Goal: Contribute content: Add original content to the website for others to see

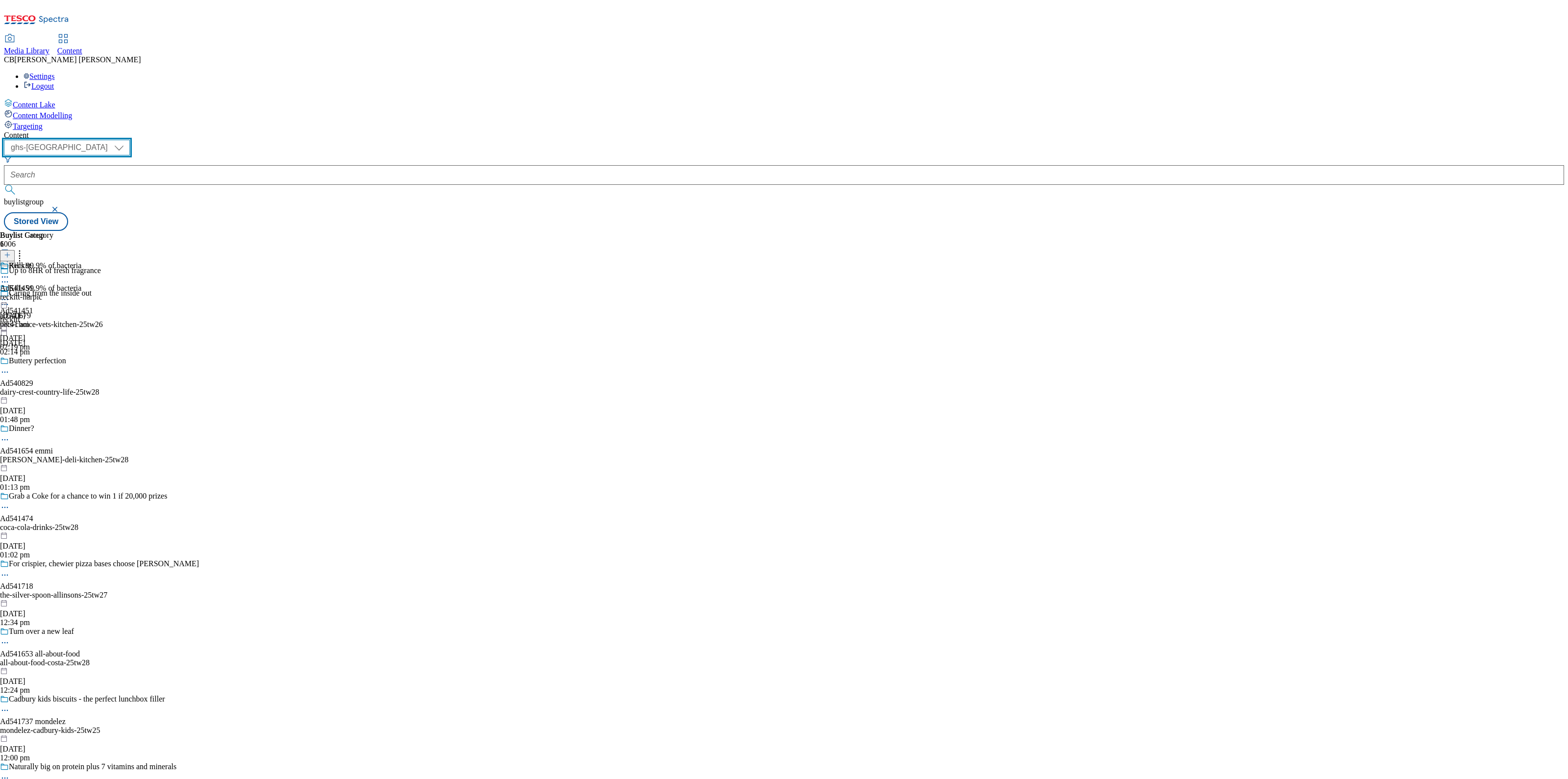
click at [130, 140] on select "ghs-roi ghs-[GEOGRAPHIC_DATA]" at bounding box center [66, 148] width 126 height 15
select select "ghs-roi"
click at [128, 140] on select "ghs-roi ghs-[GEOGRAPHIC_DATA]" at bounding box center [66, 148] width 126 height 15
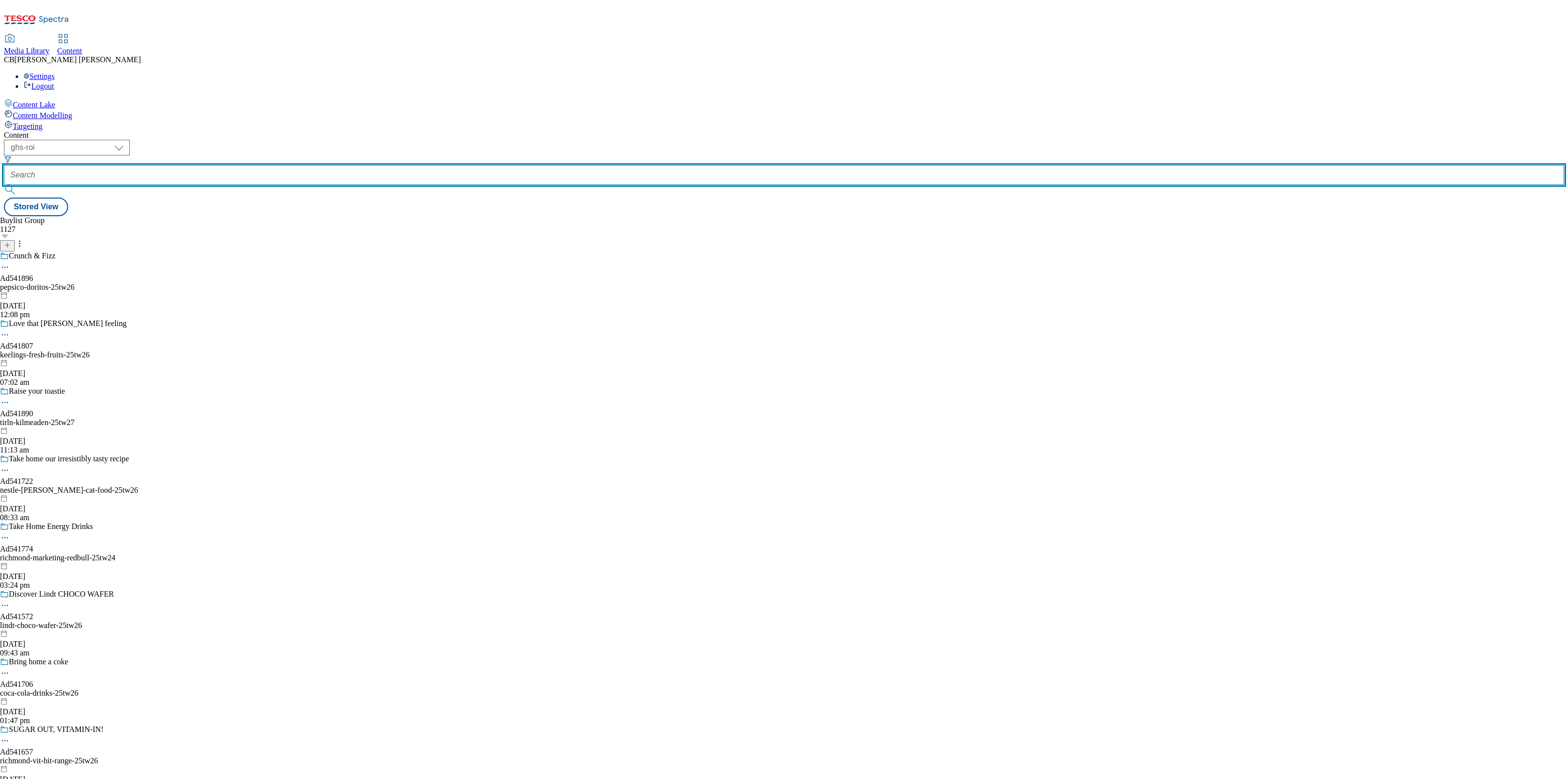
click at [240, 165] on input "text" at bounding box center [784, 175] width 1560 height 19
paste input "keelings-fresh-fruits-25tw26"
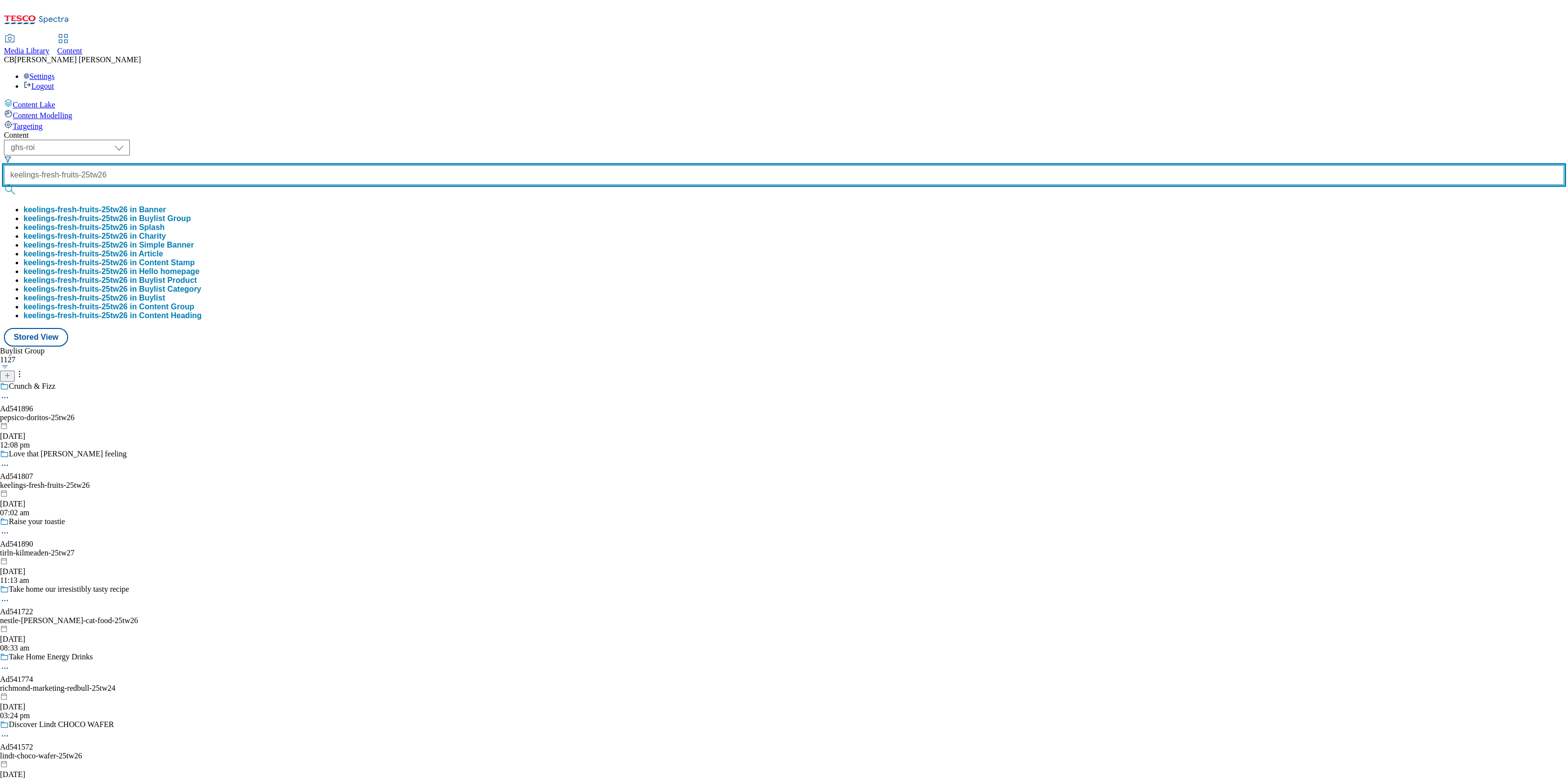
type input "keelings-fresh-fruits-25tw26"
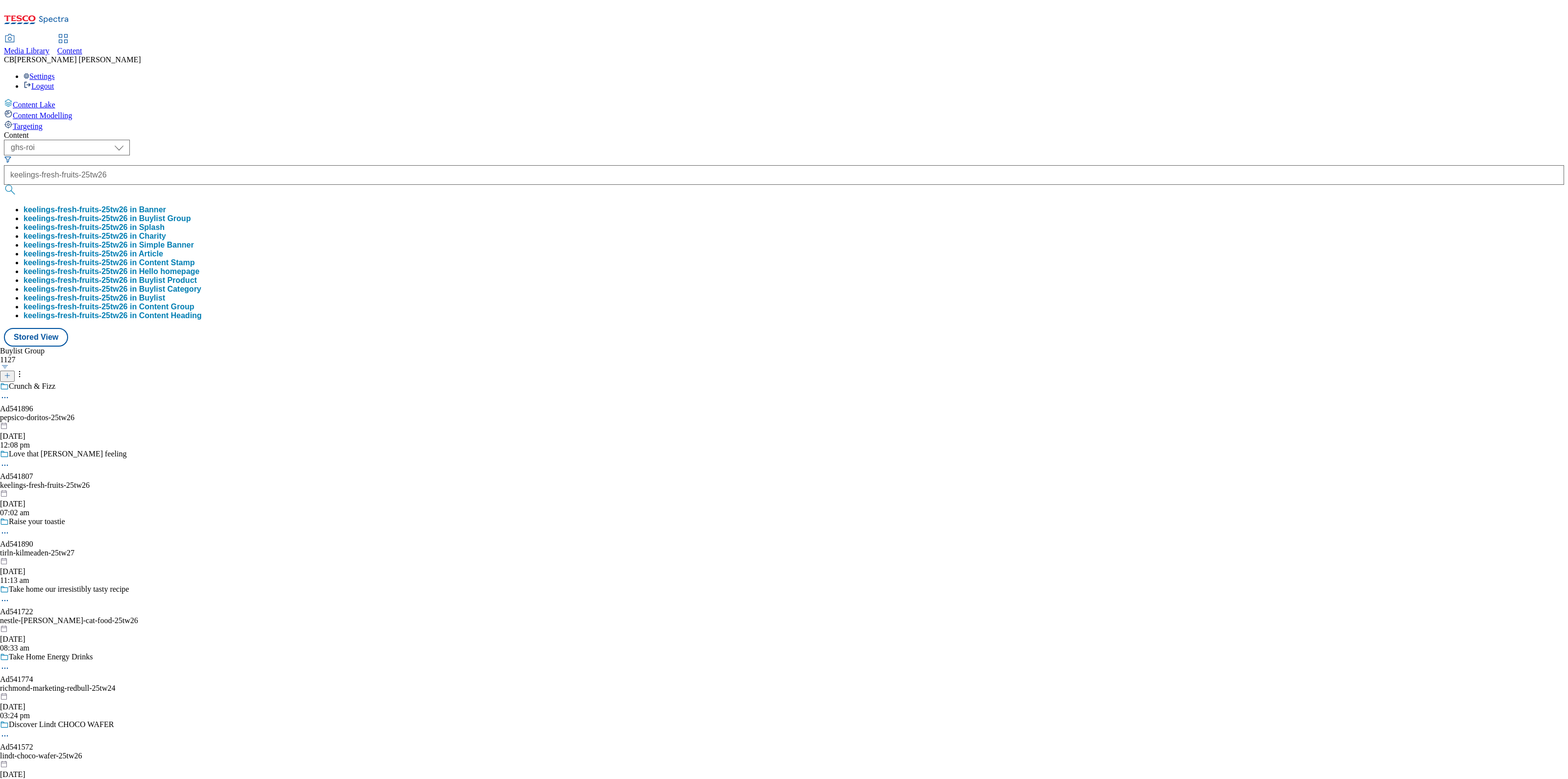
scroll to position [0, 0]
click at [191, 214] on button "keelings-fresh-fruits-25tw26 in Buylist Group" at bounding box center [106, 219] width 167 height 9
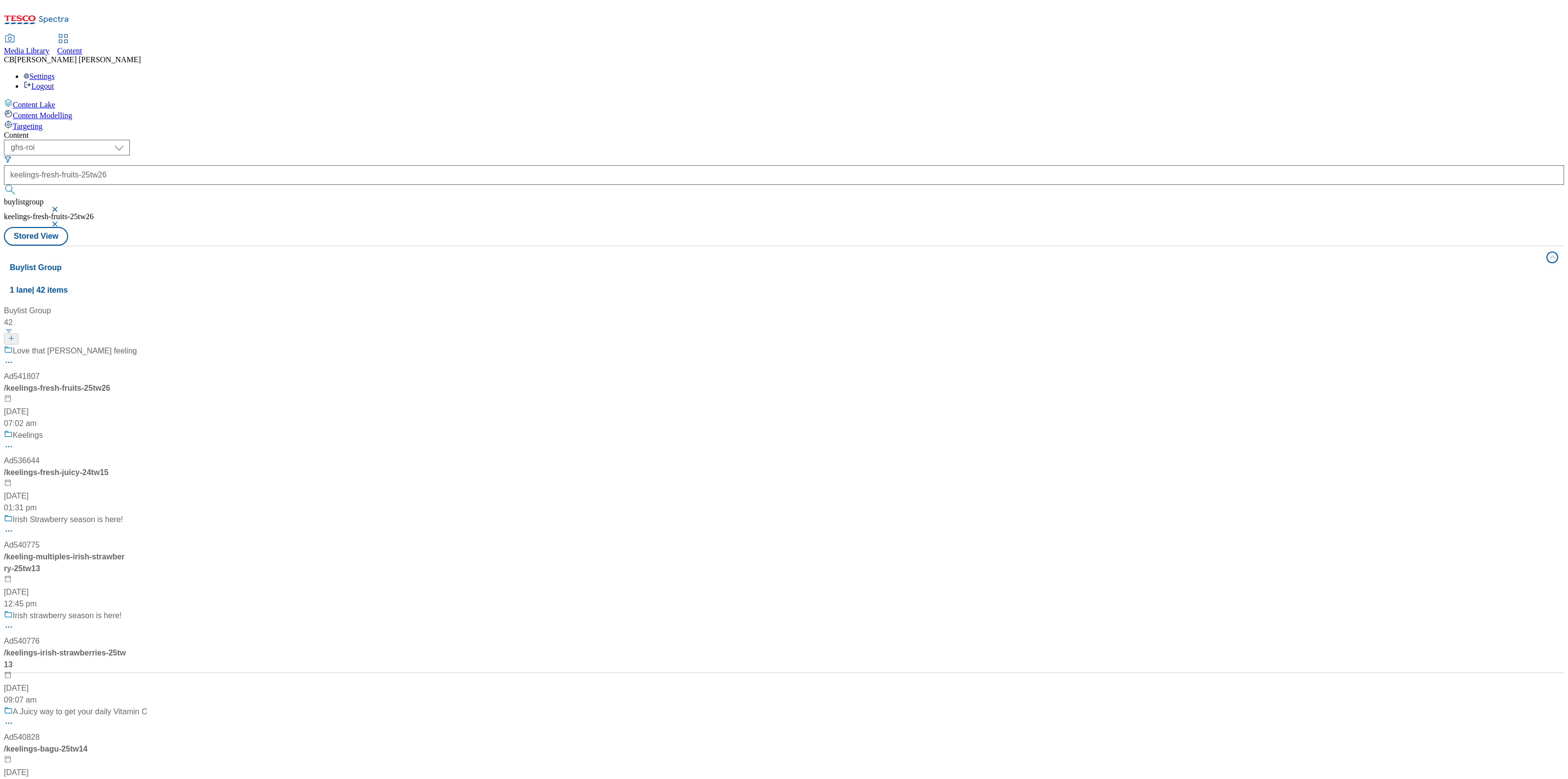
click at [148, 345] on div "Love that [PERSON_NAME] feeling" at bounding box center [75, 358] width 144 height 26
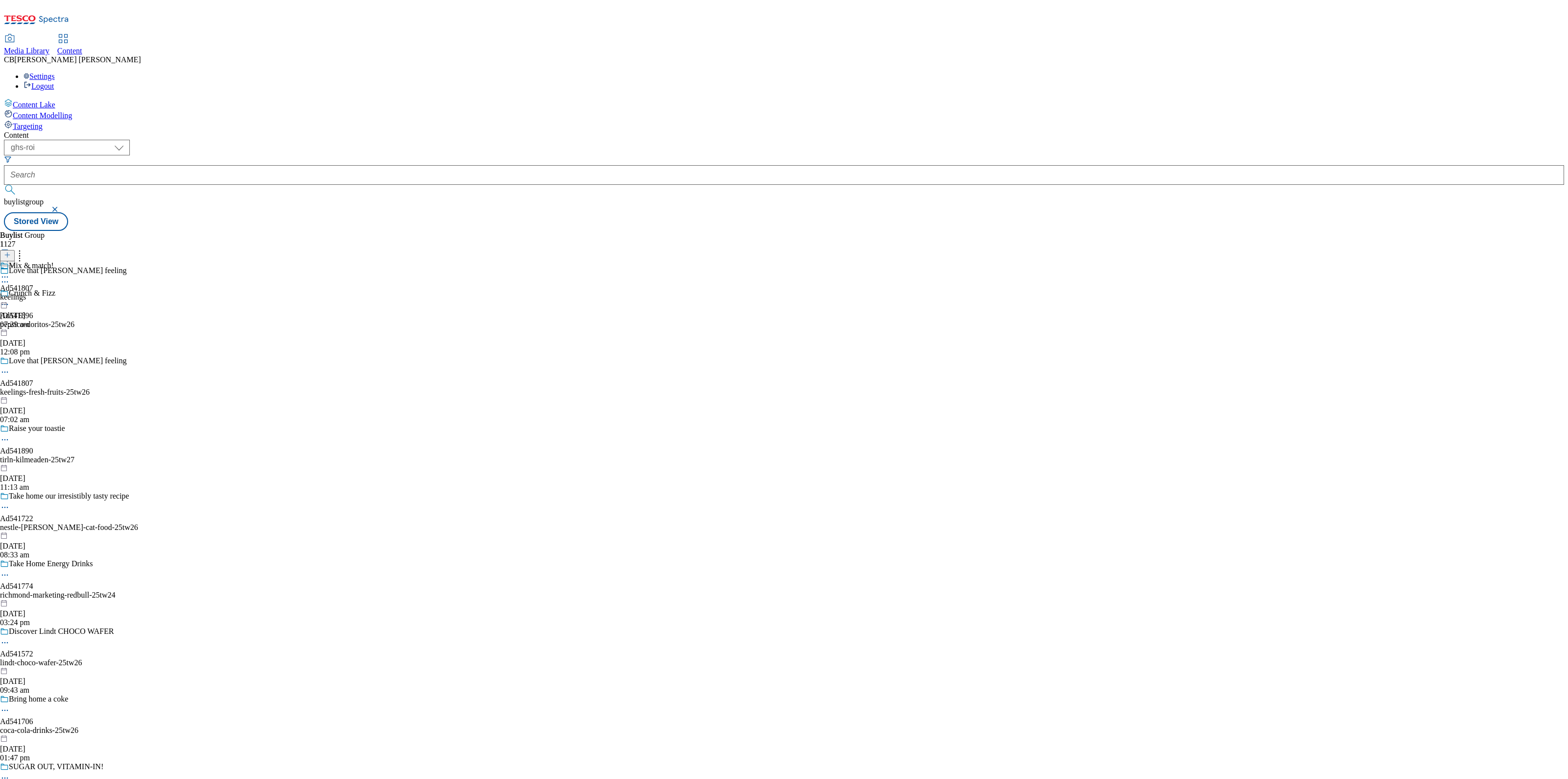
click at [54, 261] on div "Mix & match! Ad541807 keelings [DATE] 07:29 am" at bounding box center [27, 295] width 54 height 68
click at [10, 295] on icon at bounding box center [5, 299] width 10 height 10
click at [46, 314] on button "Edit" at bounding box center [32, 319] width 26 height 11
select select "tactical"
select select "supplier funded short term 1-3 weeks"
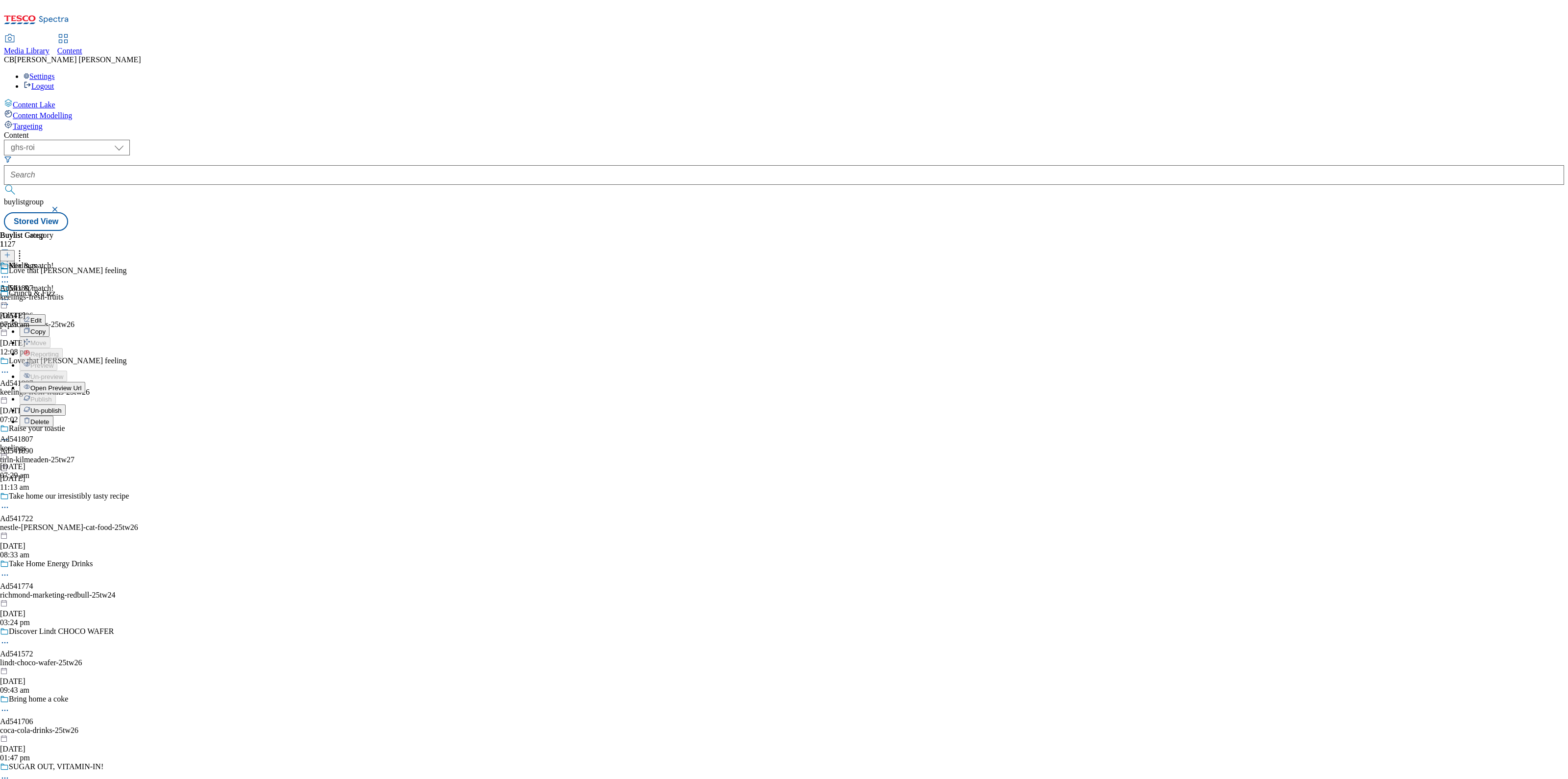
select select "dunnhumby"
select select "Banner"
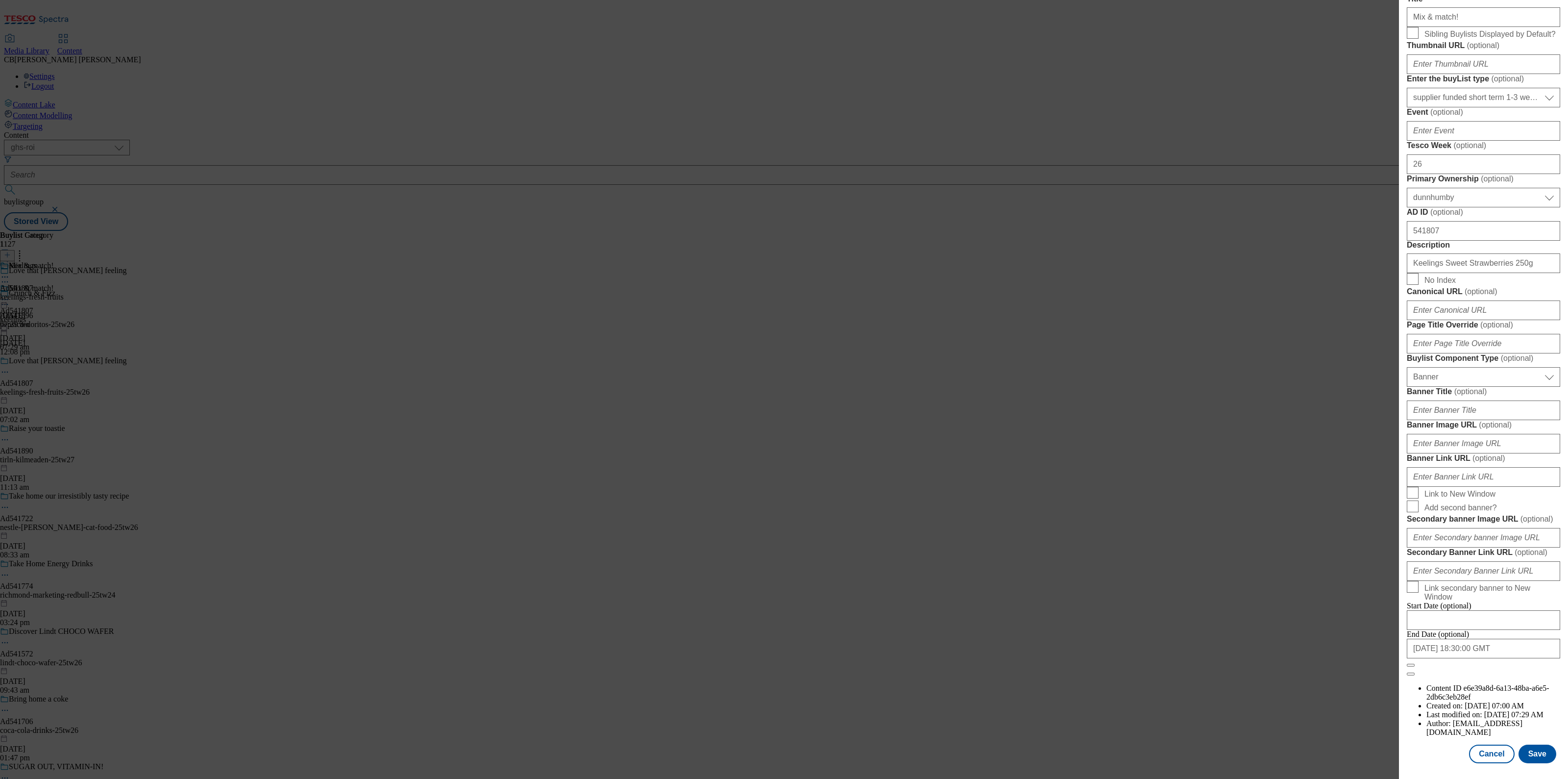
scroll to position [655, 0]
click at [1475, 434] on input "Banner Image URL ( optional )" at bounding box center [1484, 444] width 153 height 19
paste input "[URL][DOMAIN_NAME]"
type input "[URL][DOMAIN_NAME]"
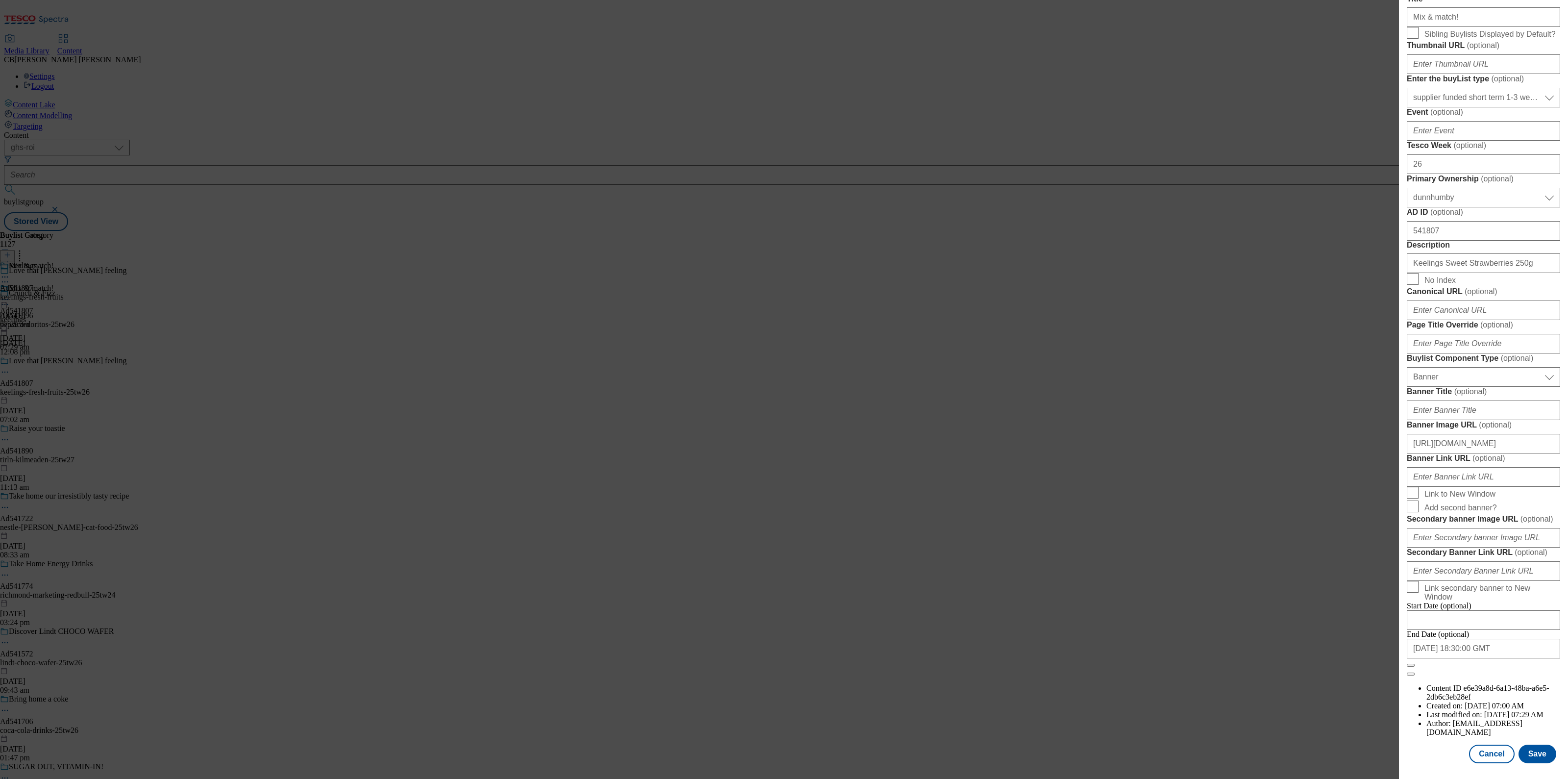
click at [1527, 345] on form "Label Ad541807 Tracking Name DH_AD541807 Friendly Name keelings Buylist Lifespa…" at bounding box center [1484, 270] width 153 height 811
click at [1532, 745] on button "Save" at bounding box center [1537, 753] width 38 height 19
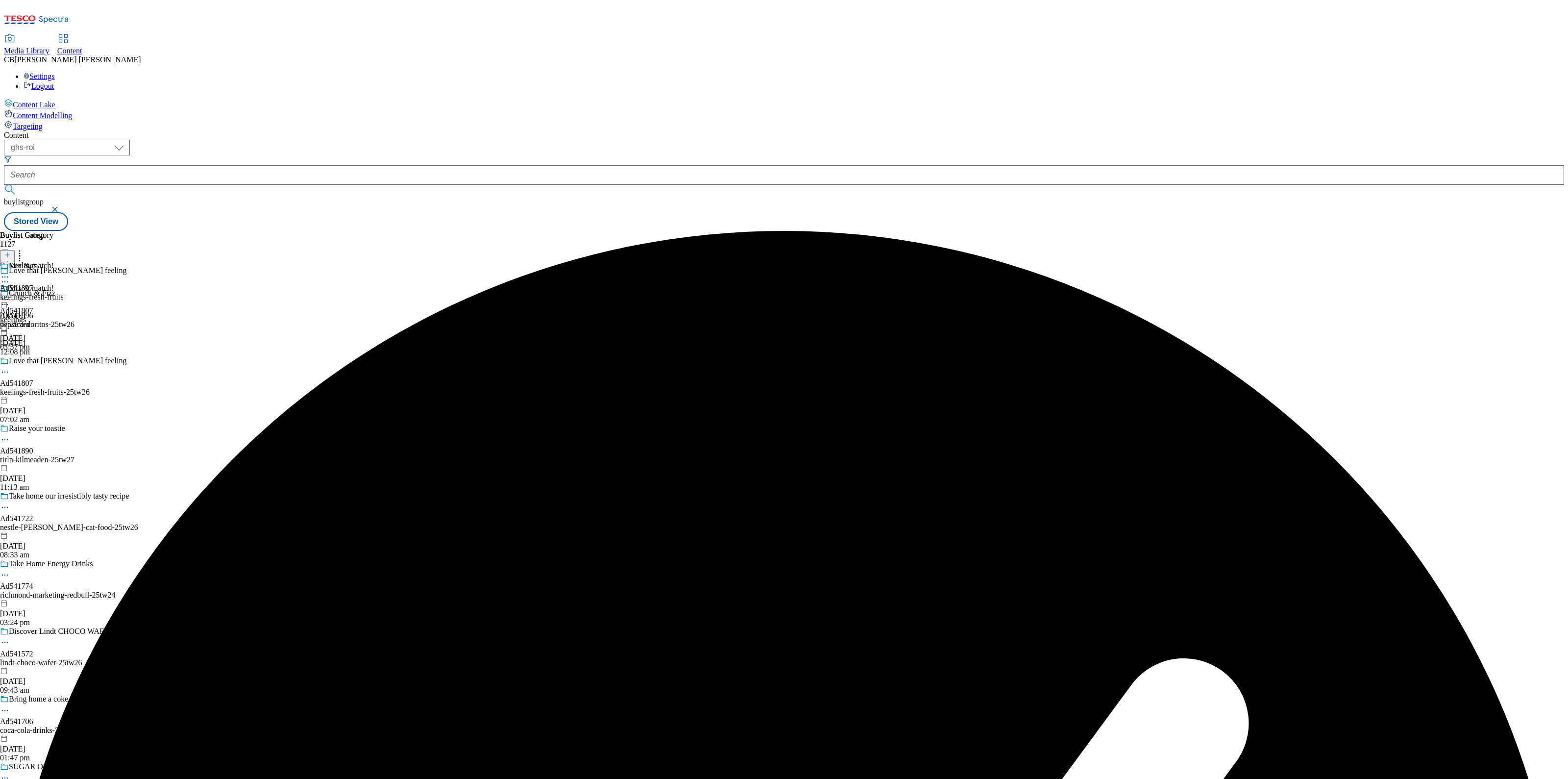
click at [6, 299] on circle at bounding box center [5, 300] width 1 height 1
click at [54, 362] on span "Preview" at bounding box center [42, 365] width 23 height 7
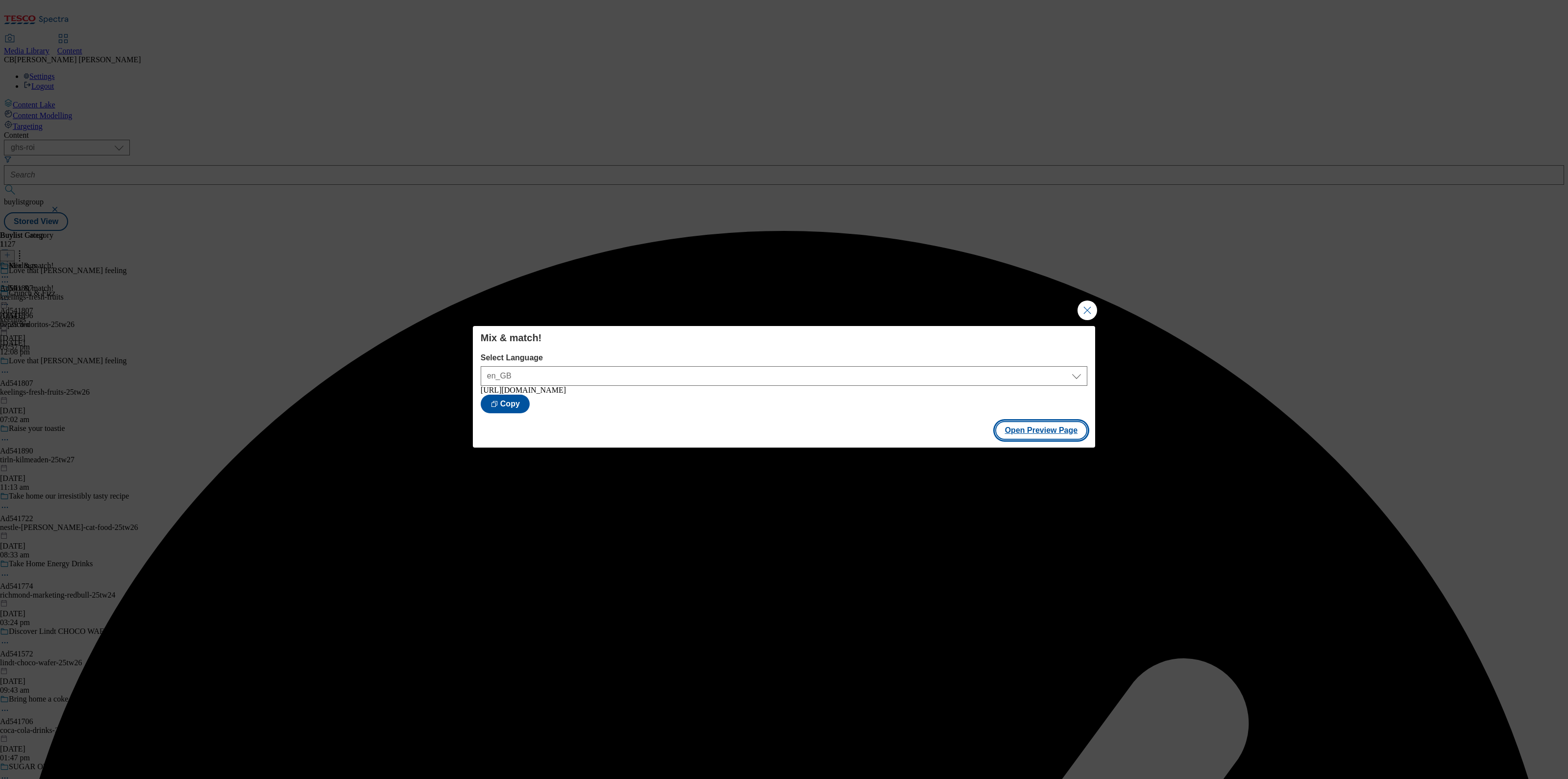
click at [1030, 434] on button "Open Preview Page" at bounding box center [1041, 430] width 93 height 19
click at [1092, 305] on button "Close Modal" at bounding box center [1087, 310] width 19 height 19
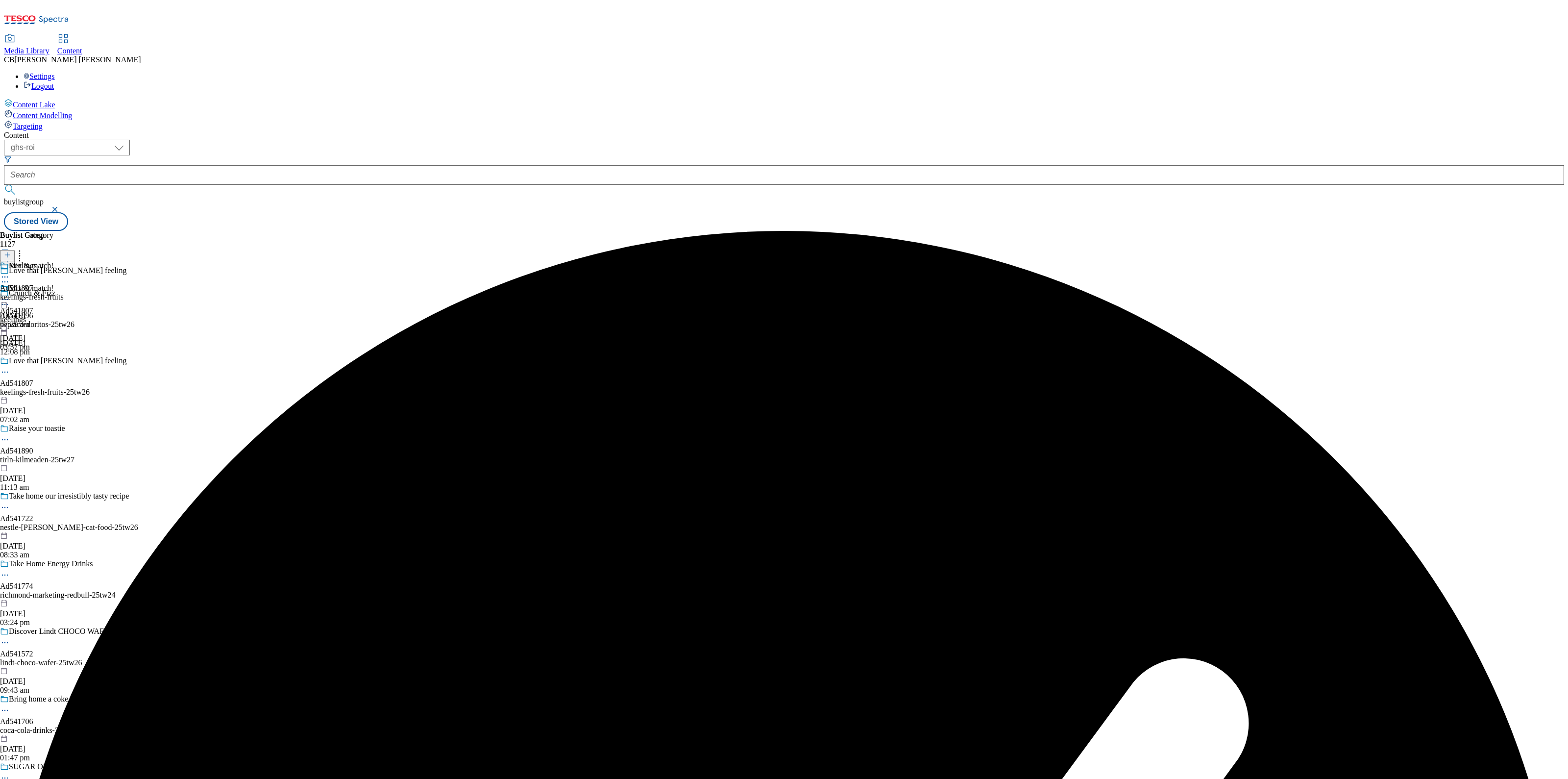
click at [10, 295] on icon at bounding box center [5, 299] width 10 height 10
click at [52, 395] on span "Publish" at bounding box center [41, 399] width 21 height 7
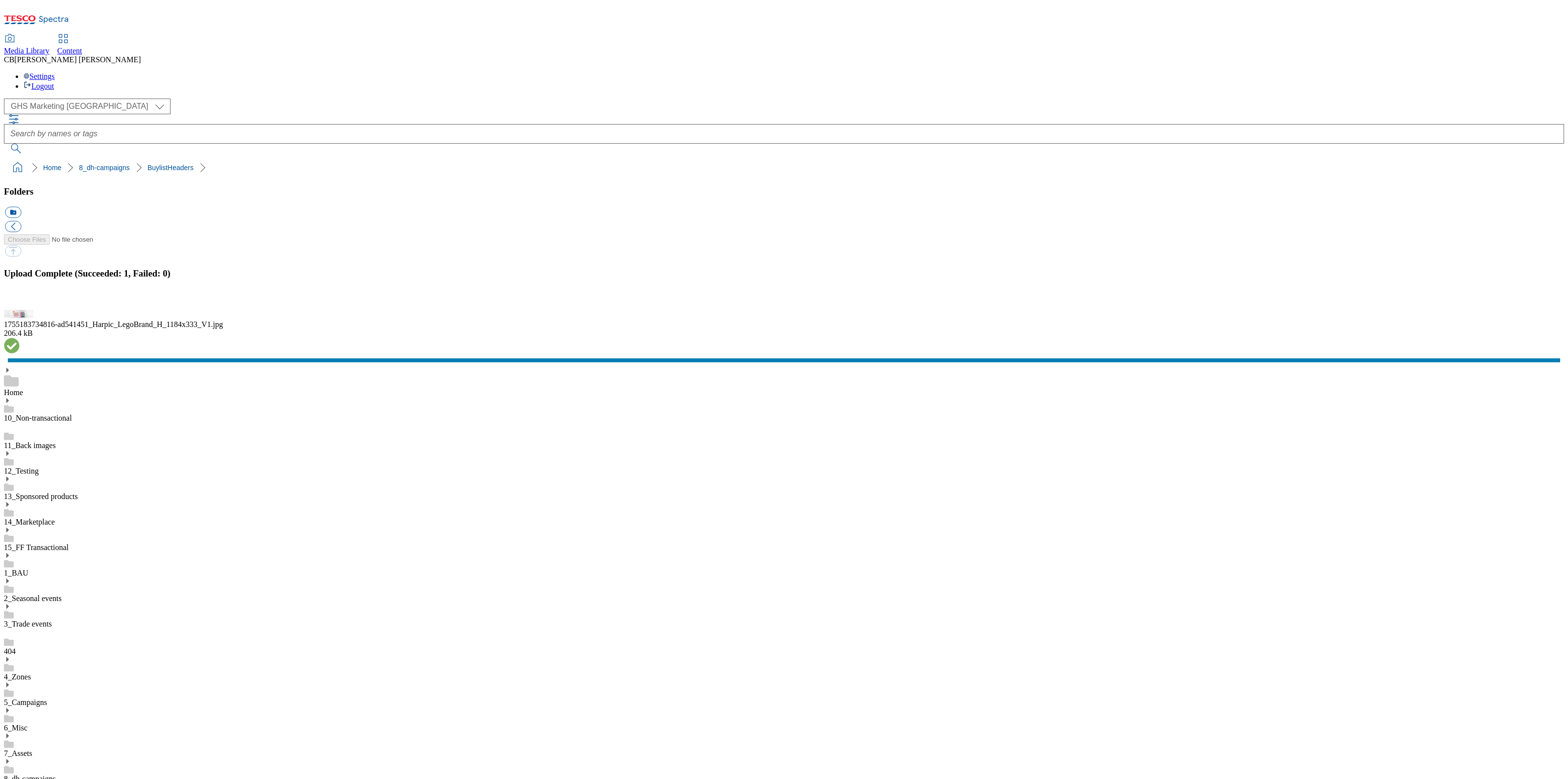
scroll to position [1, 0]
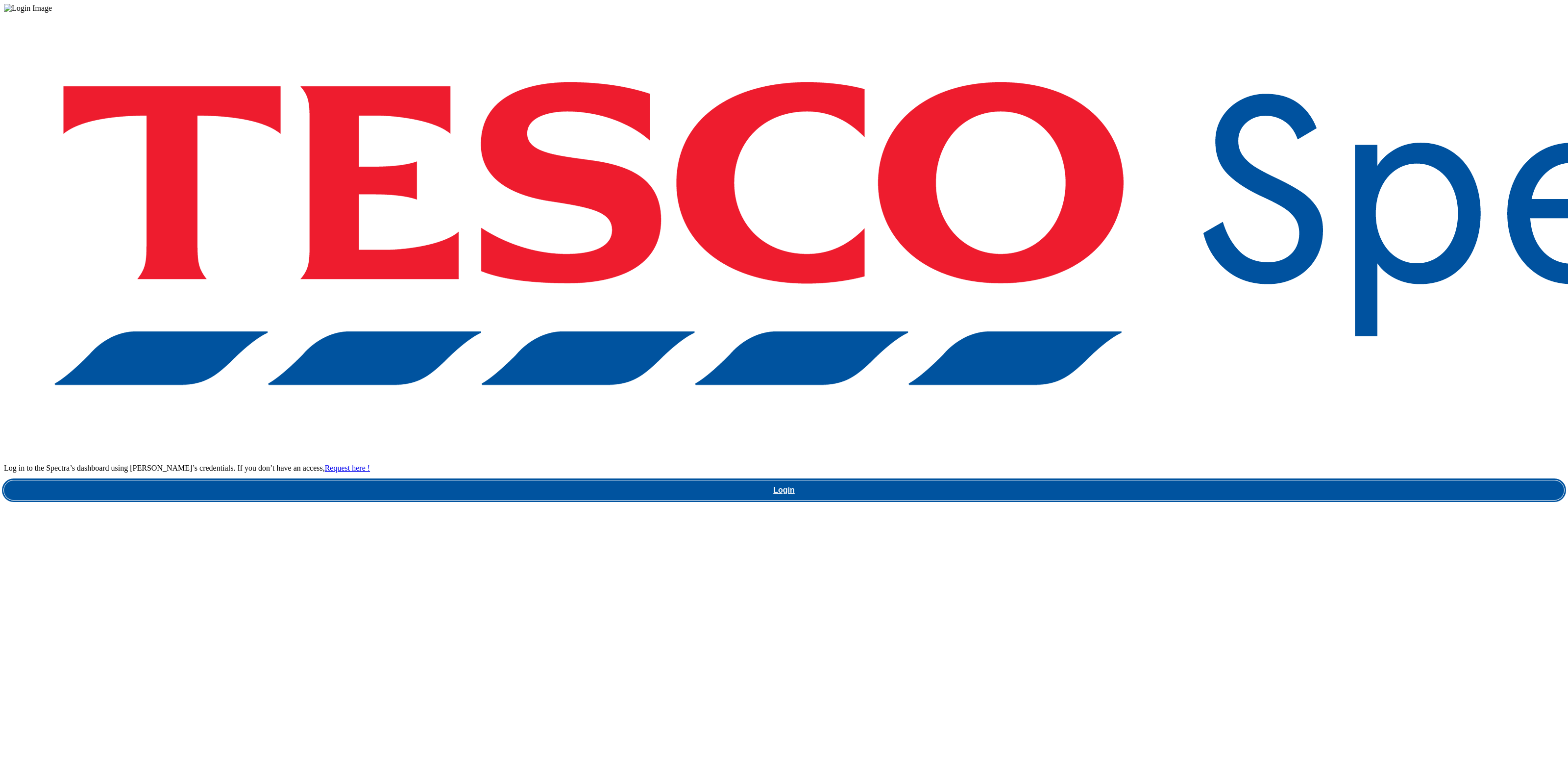
click at [1215, 480] on link "Login" at bounding box center [784, 490] width 1560 height 19
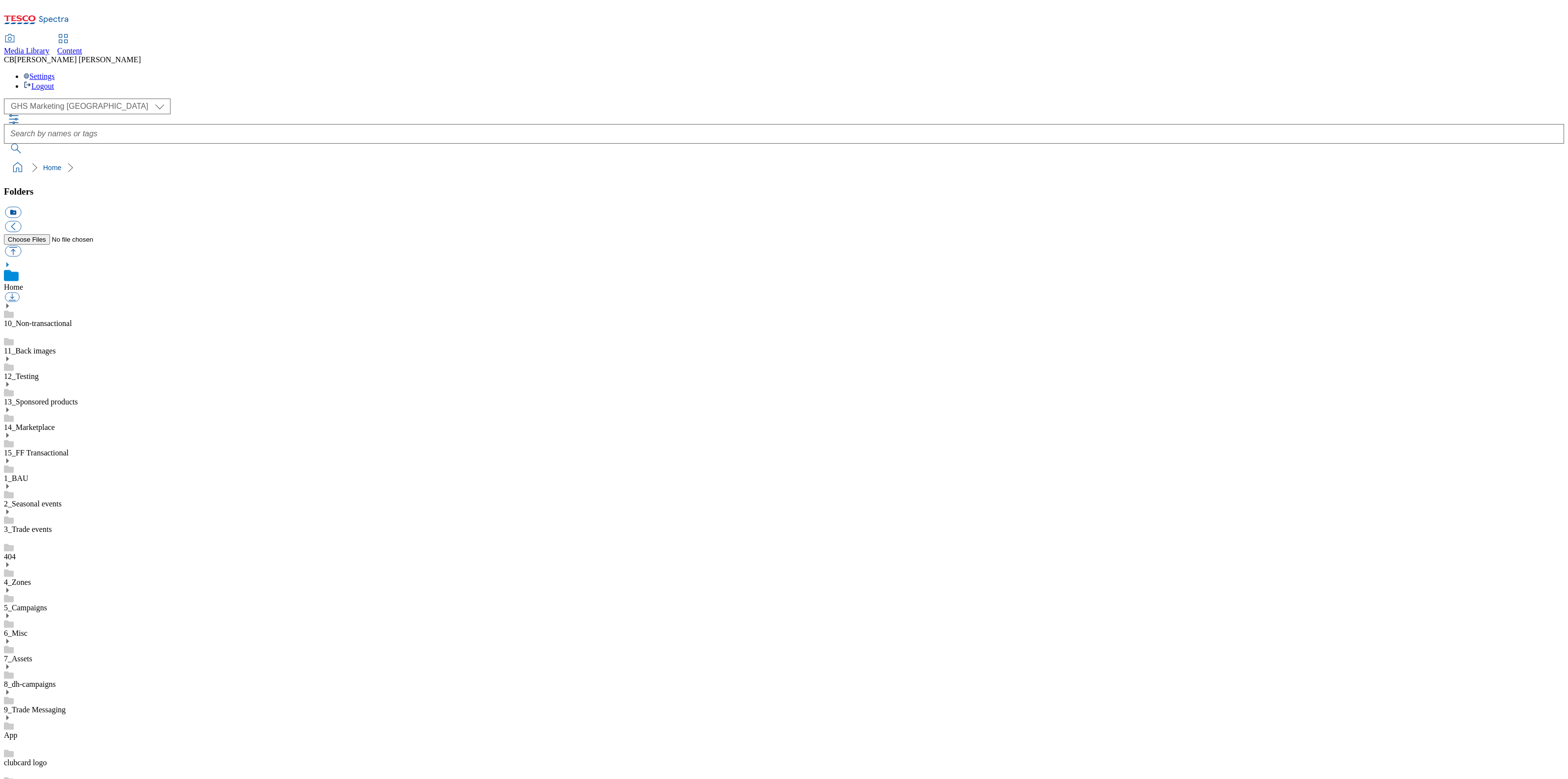
scroll to position [1, 0]
click at [9, 664] on use at bounding box center [8, 667] width 3 height 5
click at [99, 744] on div "BuylistHeaders" at bounding box center [784, 756] width 1560 height 26
click at [21, 246] on button "button" at bounding box center [13, 251] width 16 height 11
type input "C:\fakepath\1746520841904-ad540679_VetsKitchen_LegoBrand_H_1184x333_V2.jpg"
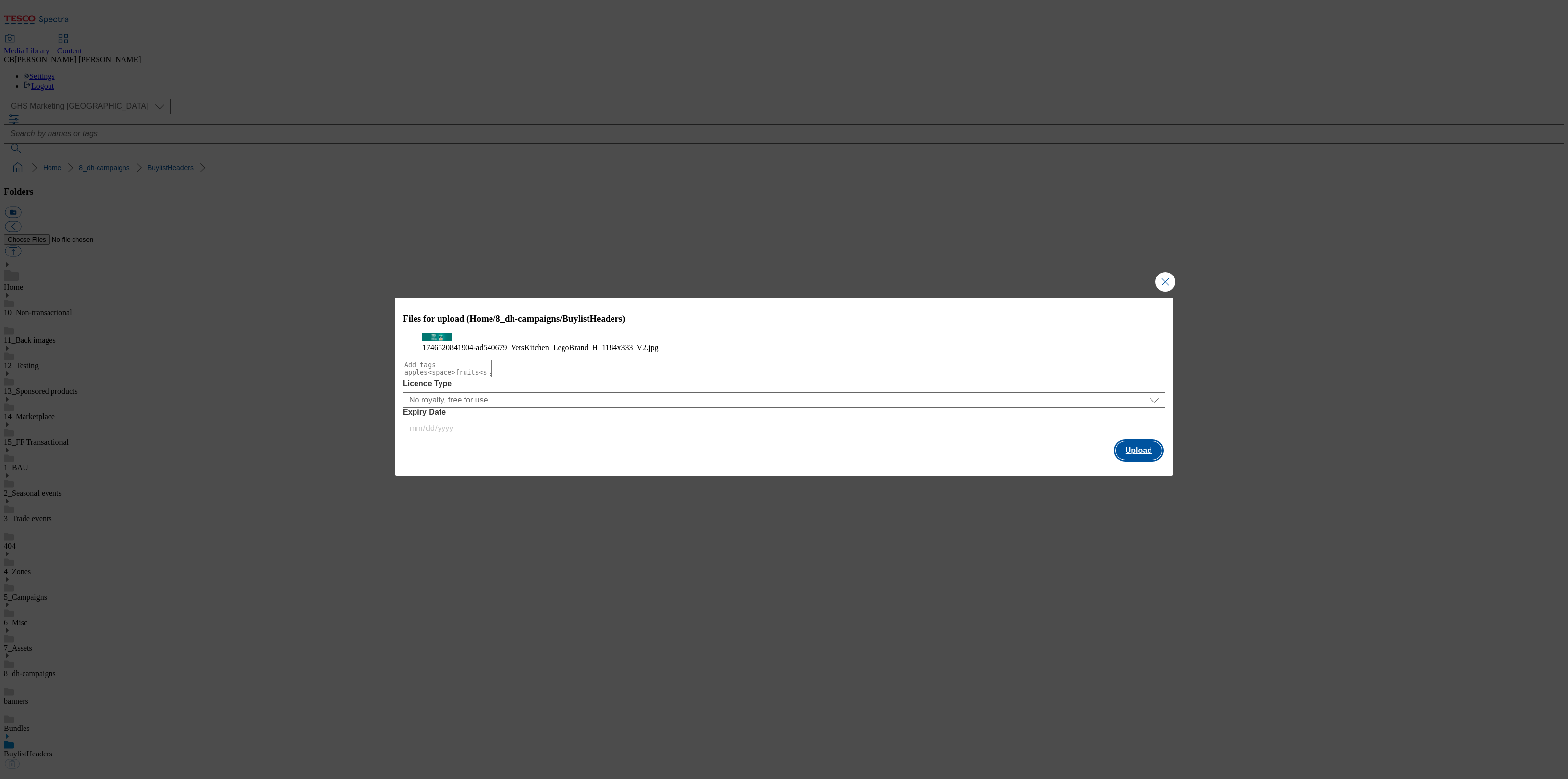
click at [1146, 460] on button "Upload" at bounding box center [1138, 450] width 46 height 19
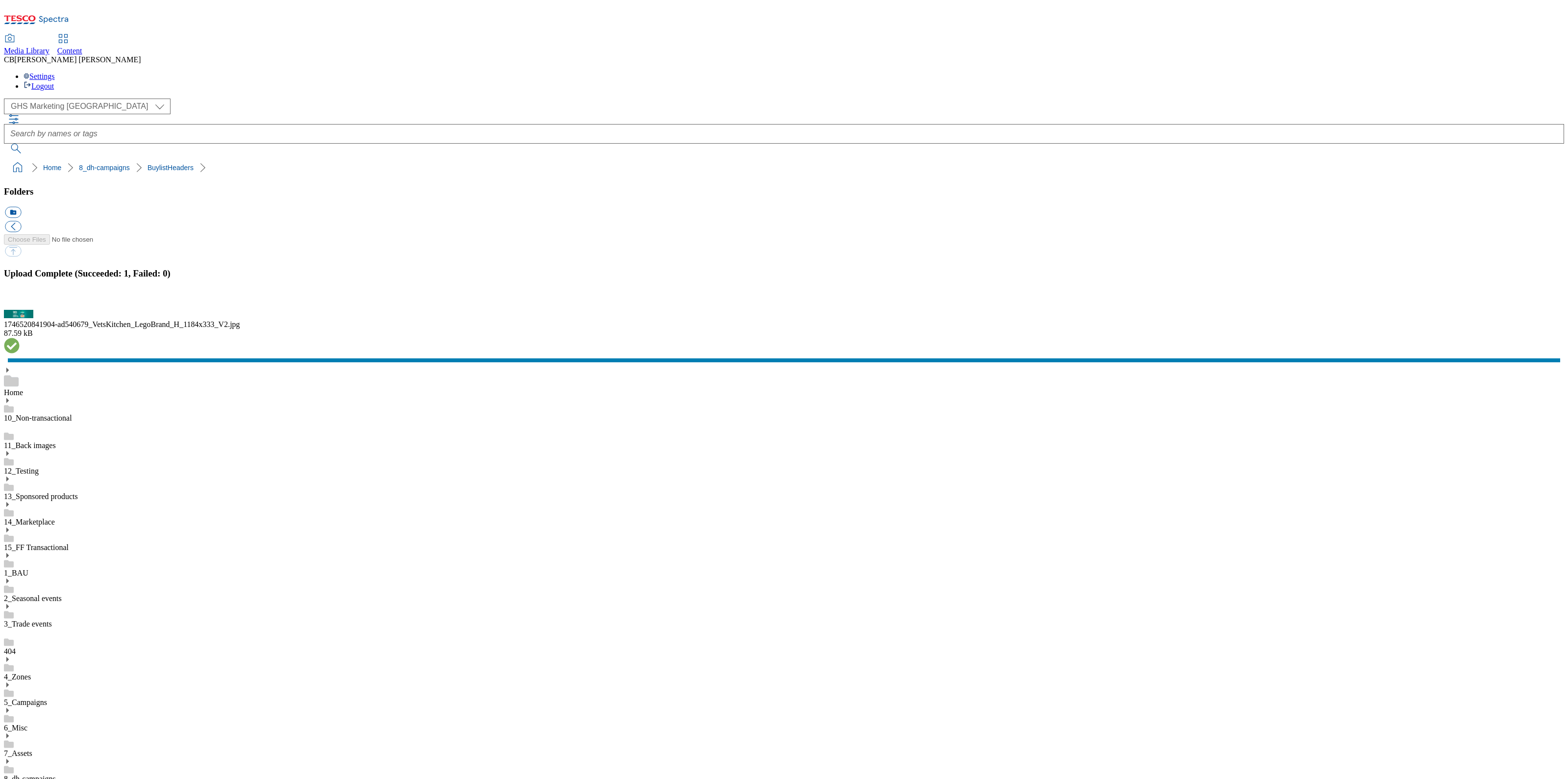
click at [19, 309] on button "button" at bounding box center [12, 304] width 15 height 9
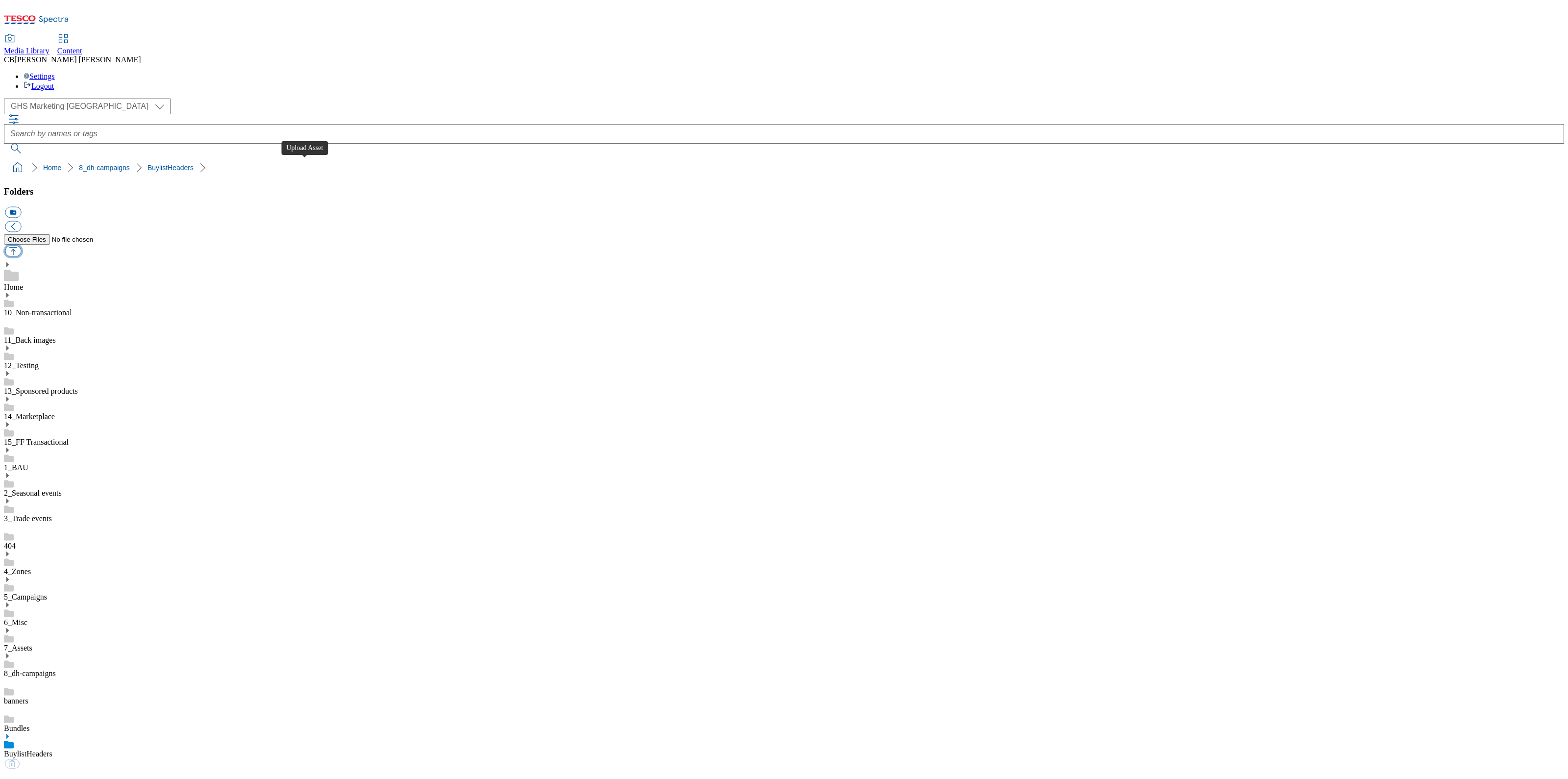
click at [21, 246] on button "button" at bounding box center [13, 251] width 16 height 11
type input "C:\fakepath\1755611647992-ad541807_ROI_Keelings_LegoBrand_H_1184x333_V2.jpg"
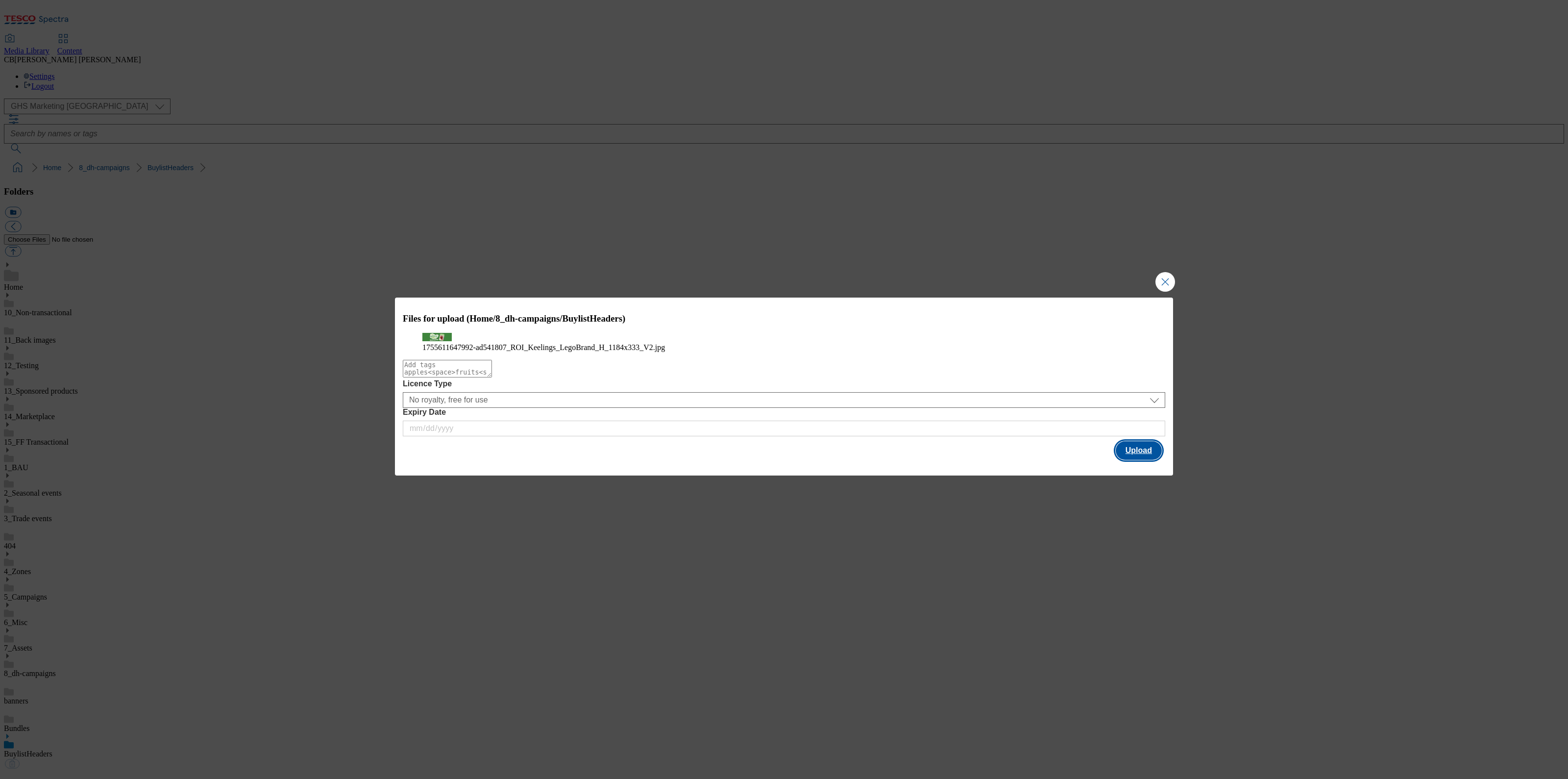
click at [1145, 460] on button "Upload" at bounding box center [1138, 450] width 46 height 19
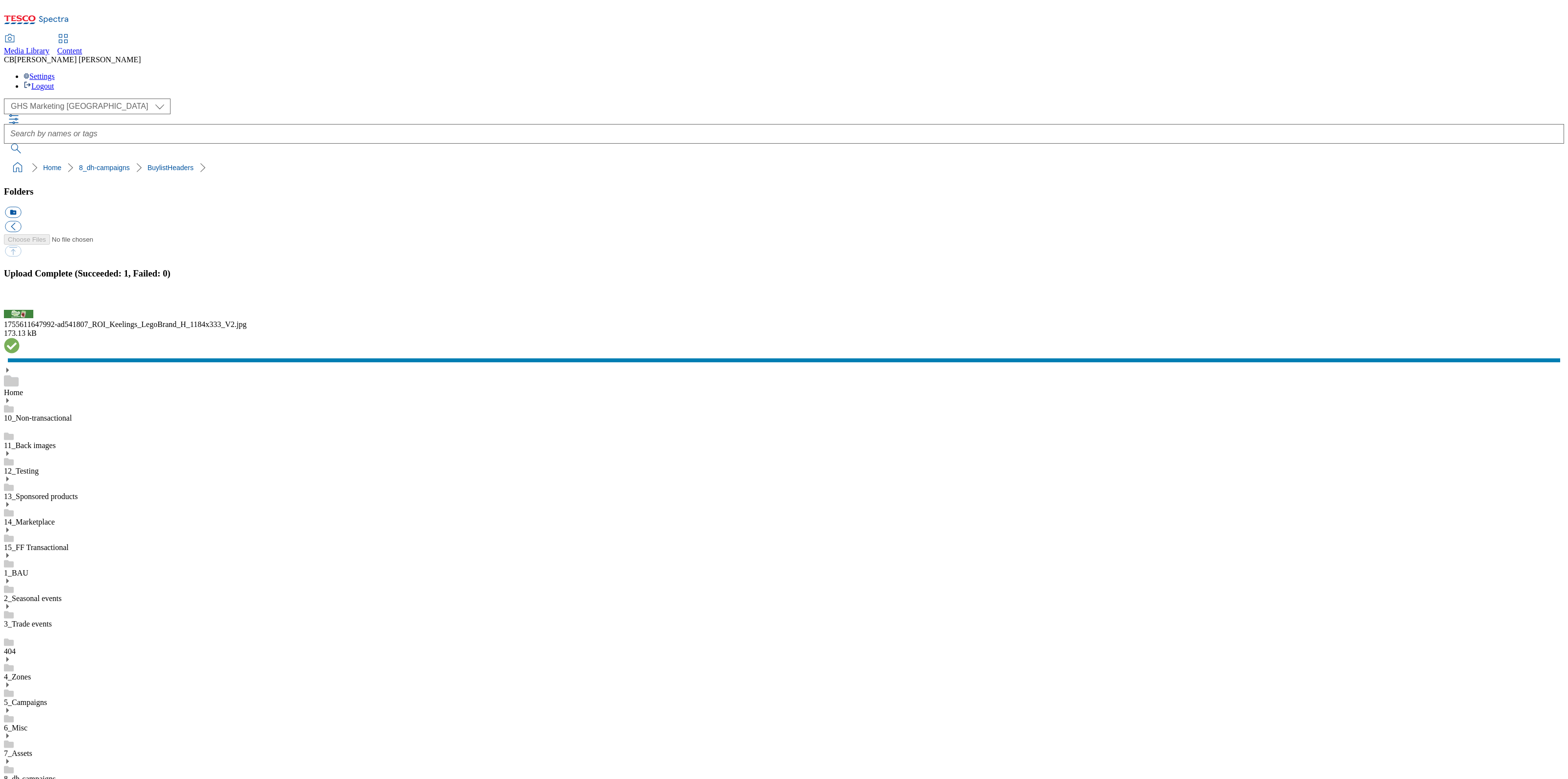
click at [19, 309] on button "button" at bounding box center [12, 304] width 15 height 9
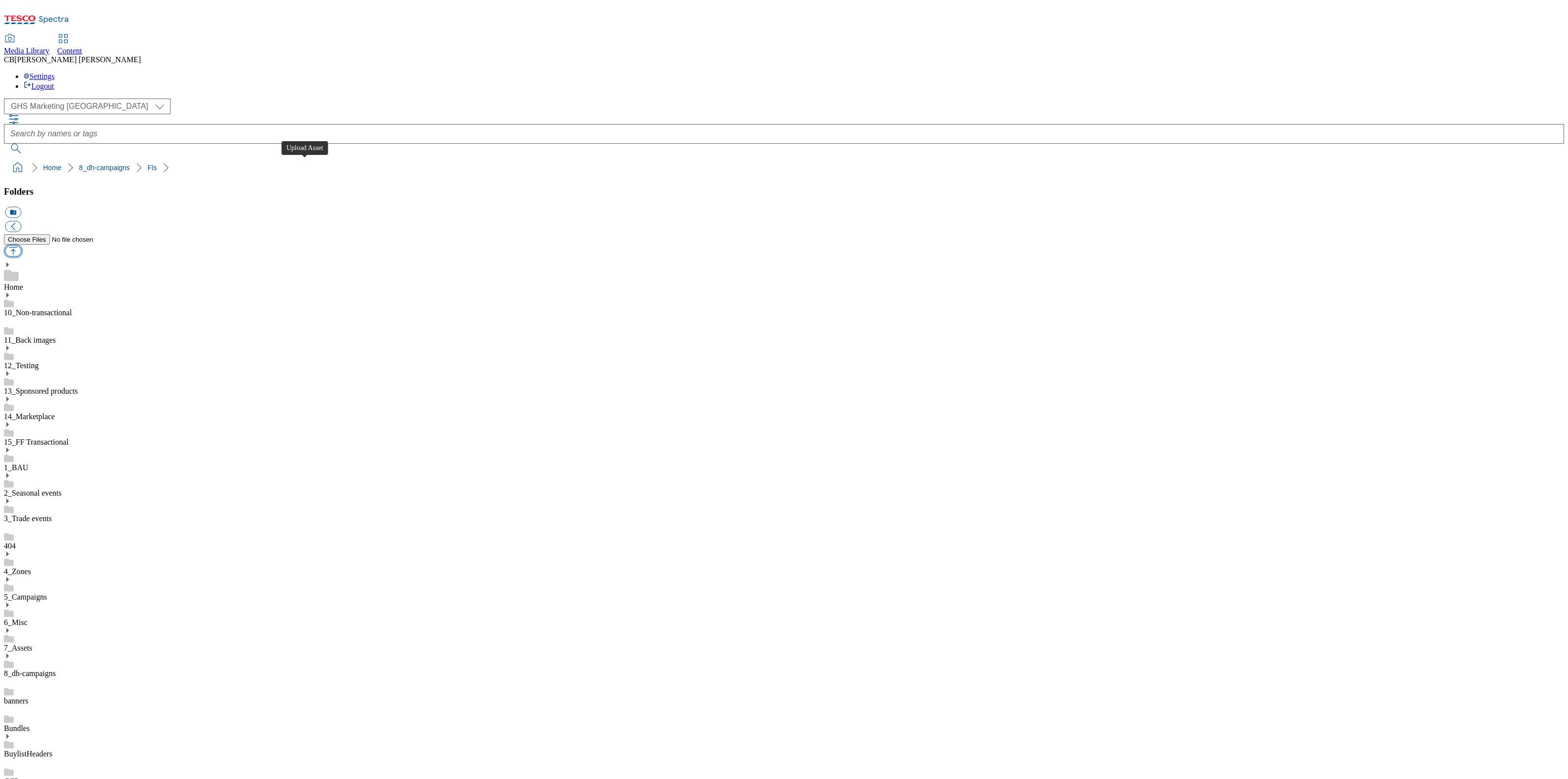
click at [21, 246] on button "button" at bounding box center [13, 251] width 16 height 11
type input "C:\fakepath\1755611647992-ad541807_ROI_Keelings_LegoBrand_918x110_V3.jpg"
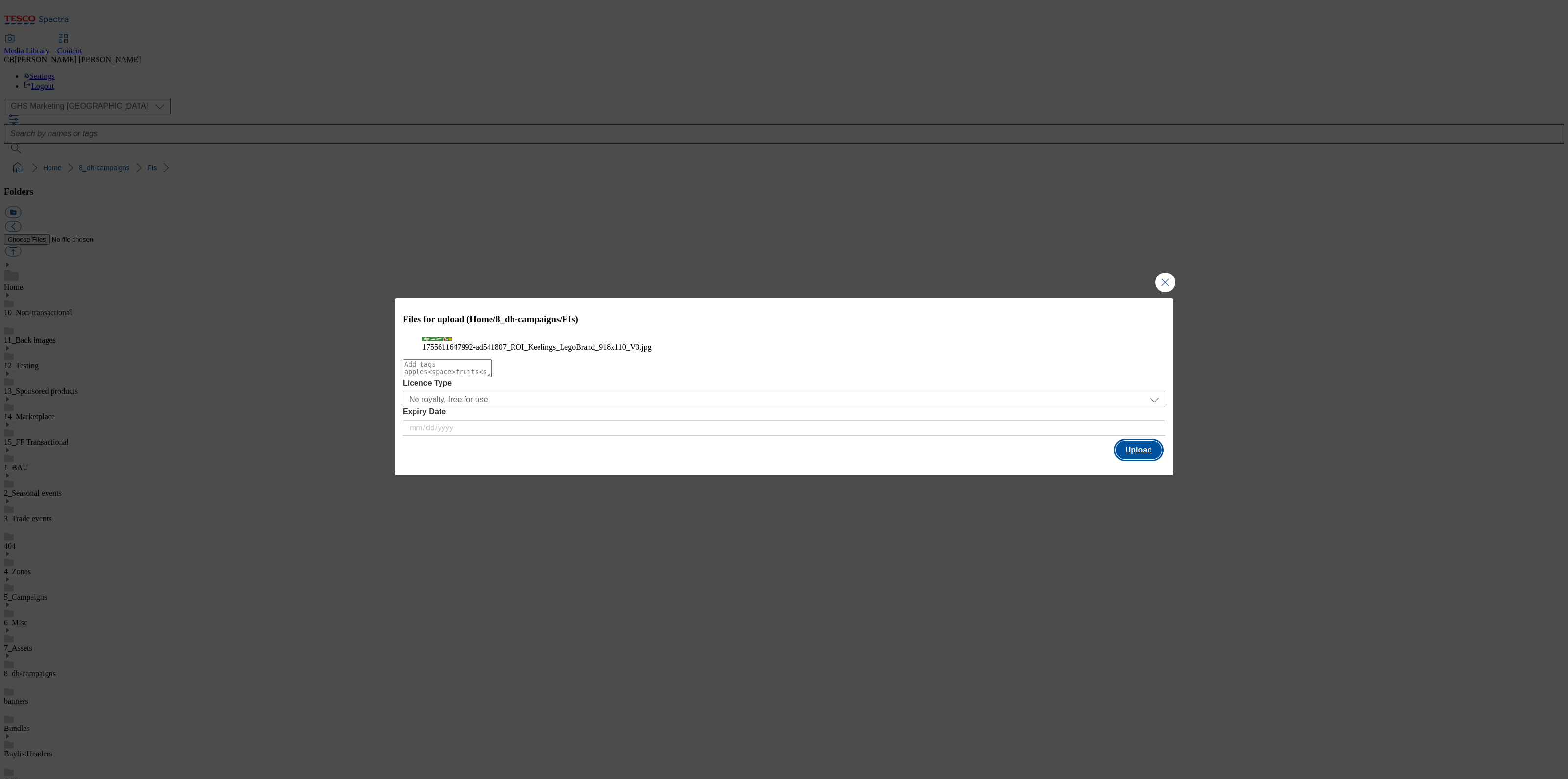
click at [1146, 459] on button "Upload" at bounding box center [1138, 449] width 46 height 19
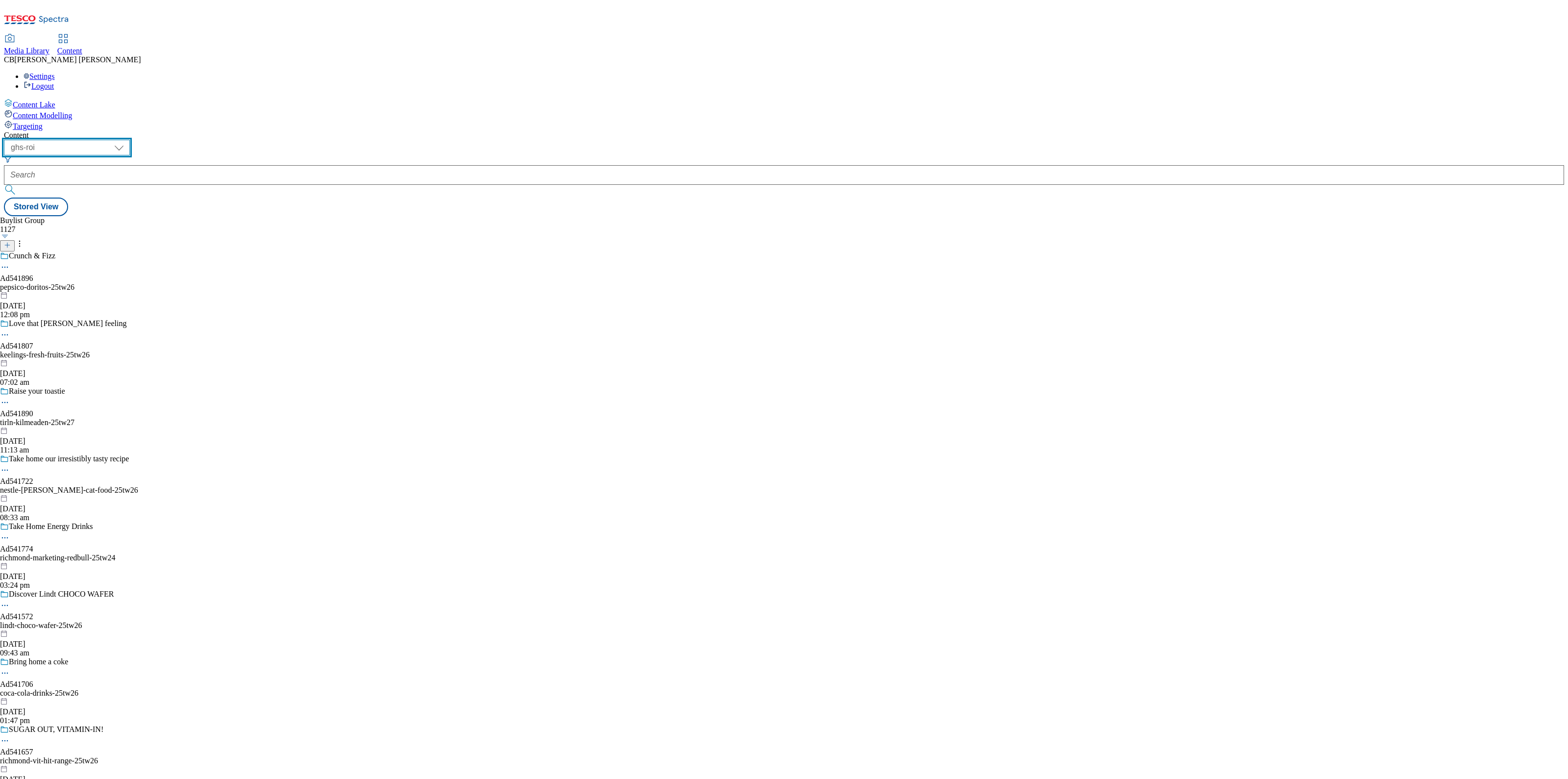
click at [130, 140] on select "ghs-roi ghs-[GEOGRAPHIC_DATA]" at bounding box center [66, 148] width 126 height 15
select select "ghs-[GEOGRAPHIC_DATA]"
click at [128, 140] on select "ghs-roi ghs-[GEOGRAPHIC_DATA]" at bounding box center [66, 148] width 126 height 15
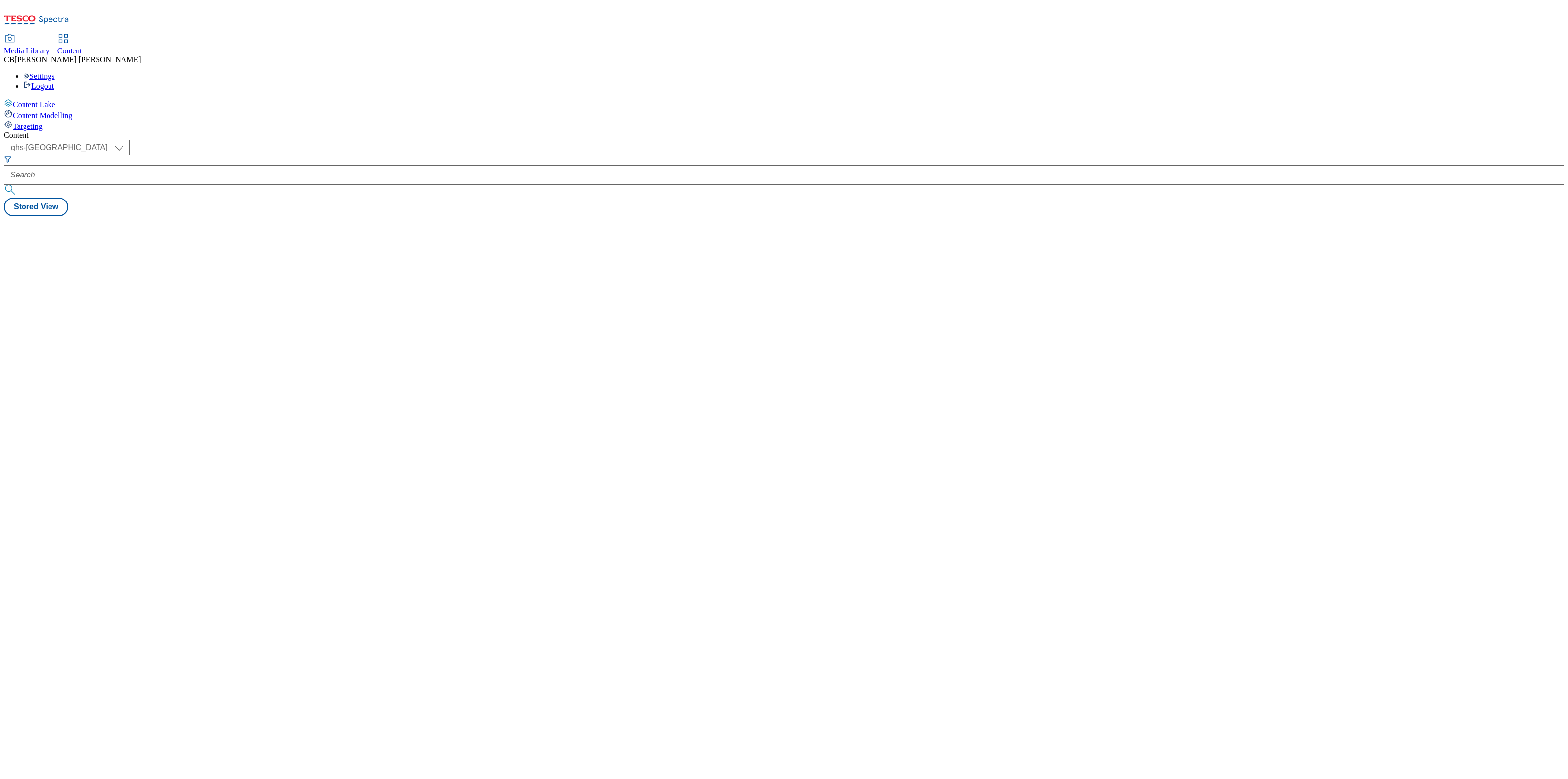
click at [17, 184] on button "submit" at bounding box center [10, 189] width 14 height 10
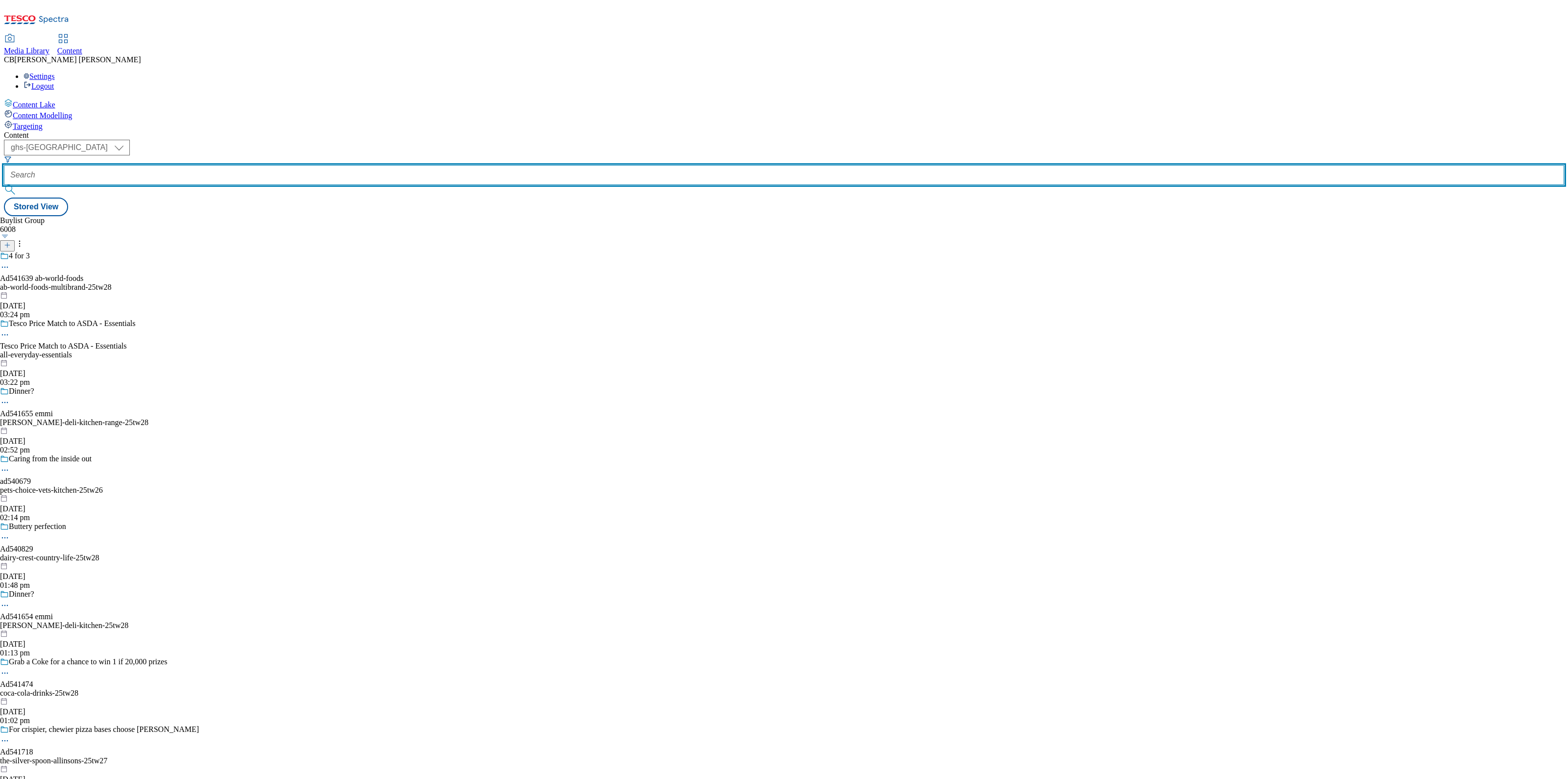
click at [256, 165] on input "text" at bounding box center [784, 175] width 1560 height 19
paste input "pets-choice-vets-kitchen-25tw26"
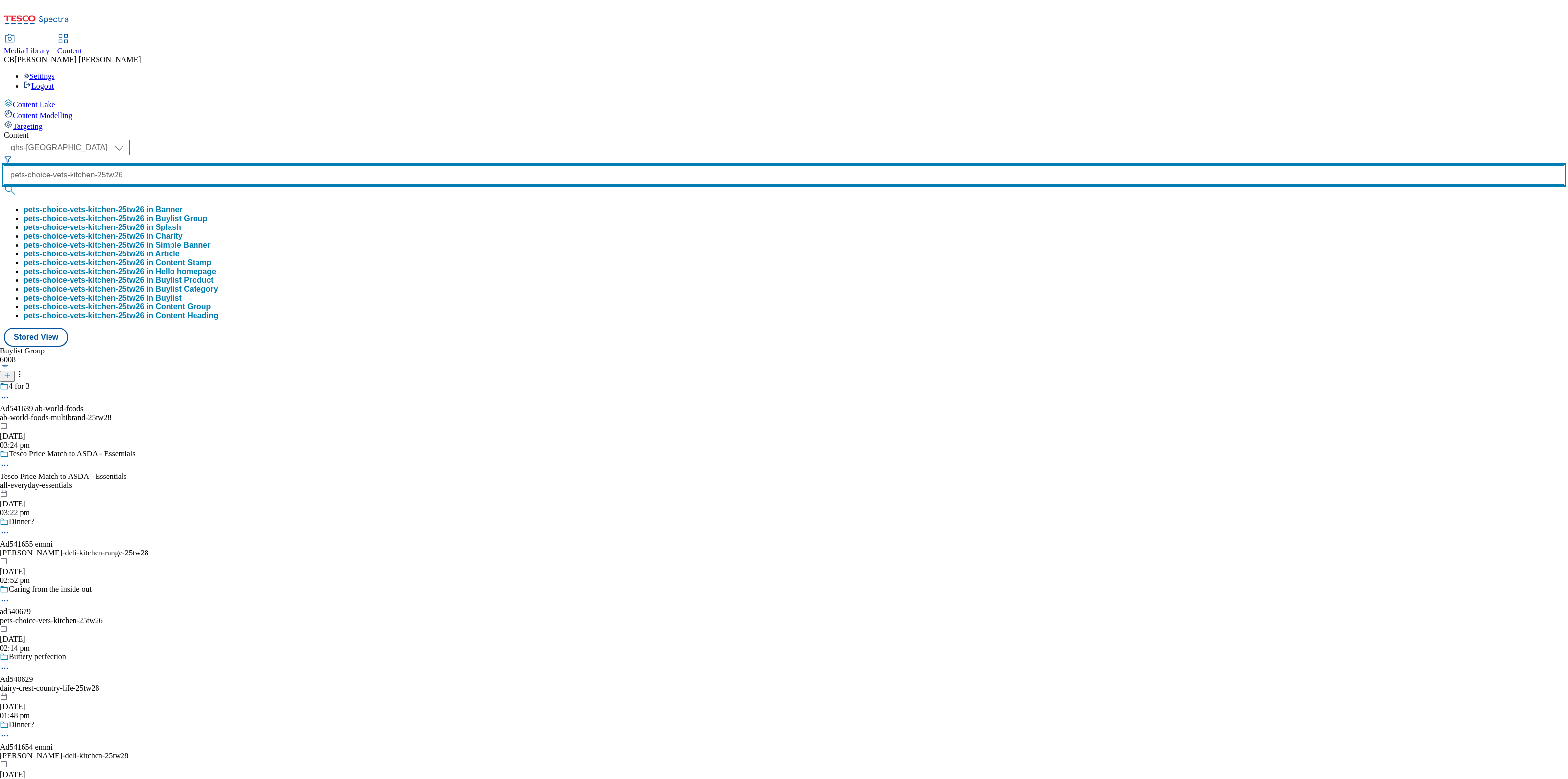
scroll to position [0, 31]
type input "pets-choice-vets-kitchen-25tw26"
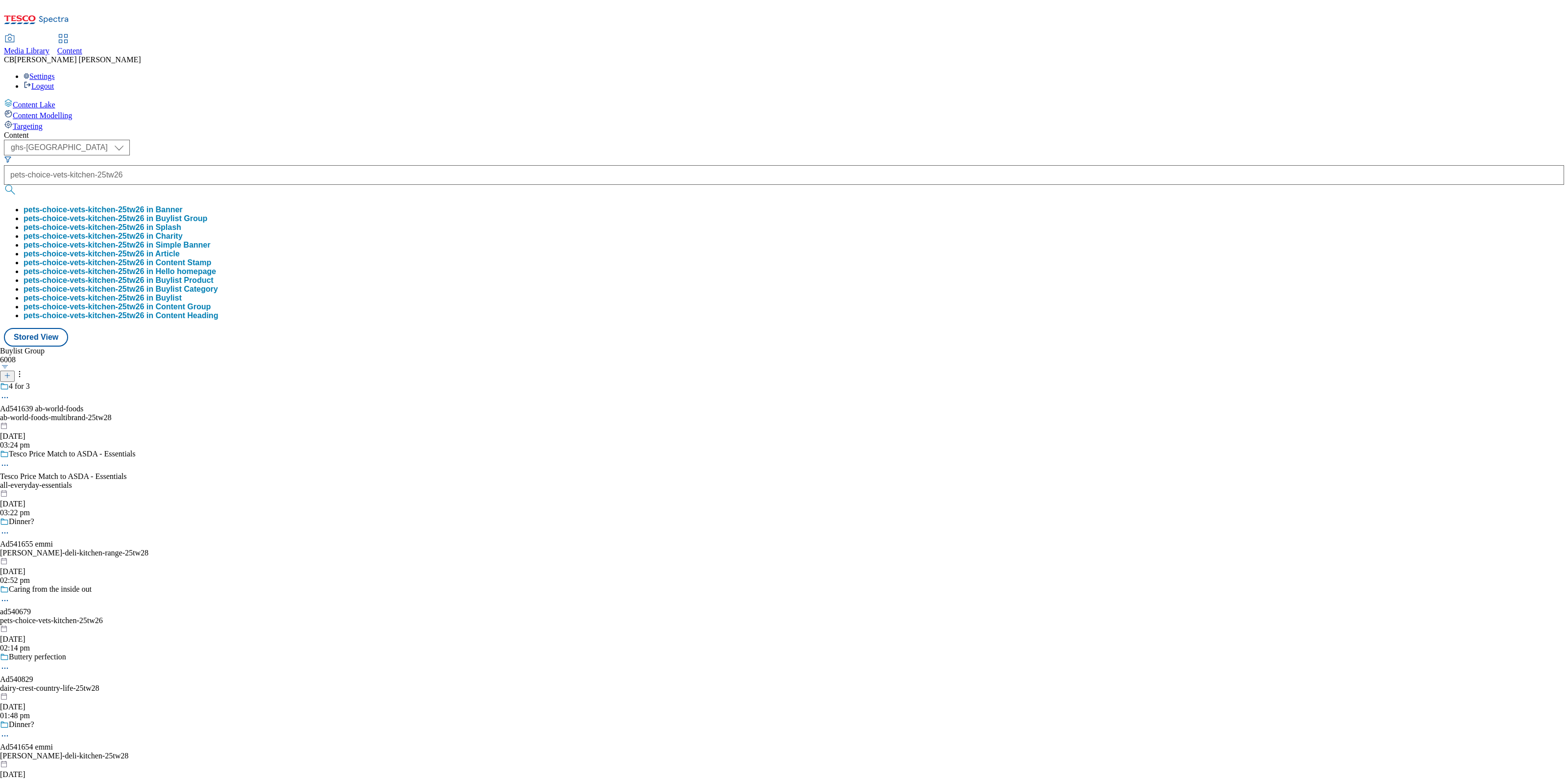
scroll to position [0, 0]
click at [207, 214] on button "pets-choice-vets-kitchen-25tw26 in Buylist Group" at bounding box center [115, 219] width 184 height 9
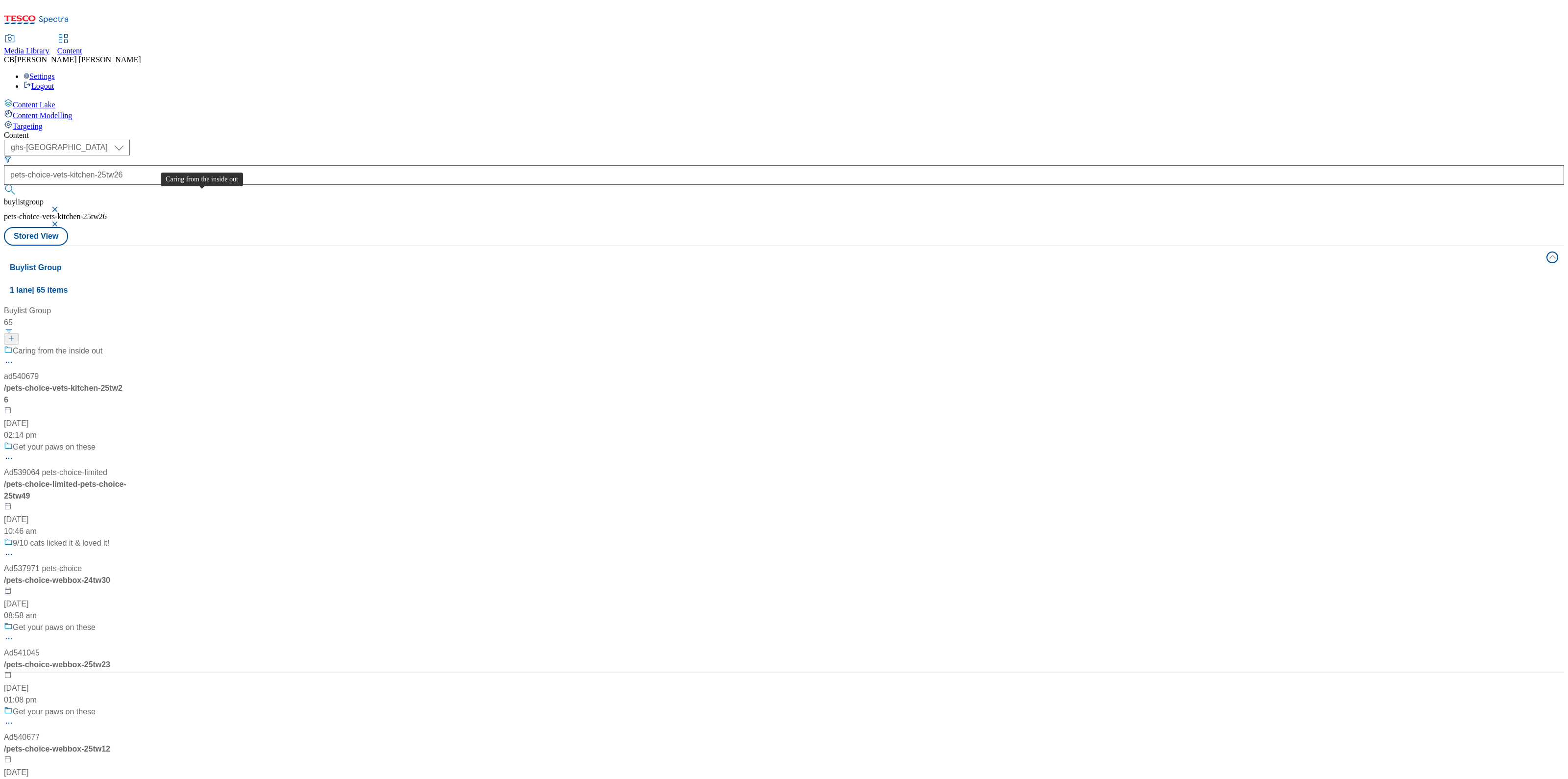
click at [39, 371] on div "ad540679" at bounding box center [21, 377] width 35 height 12
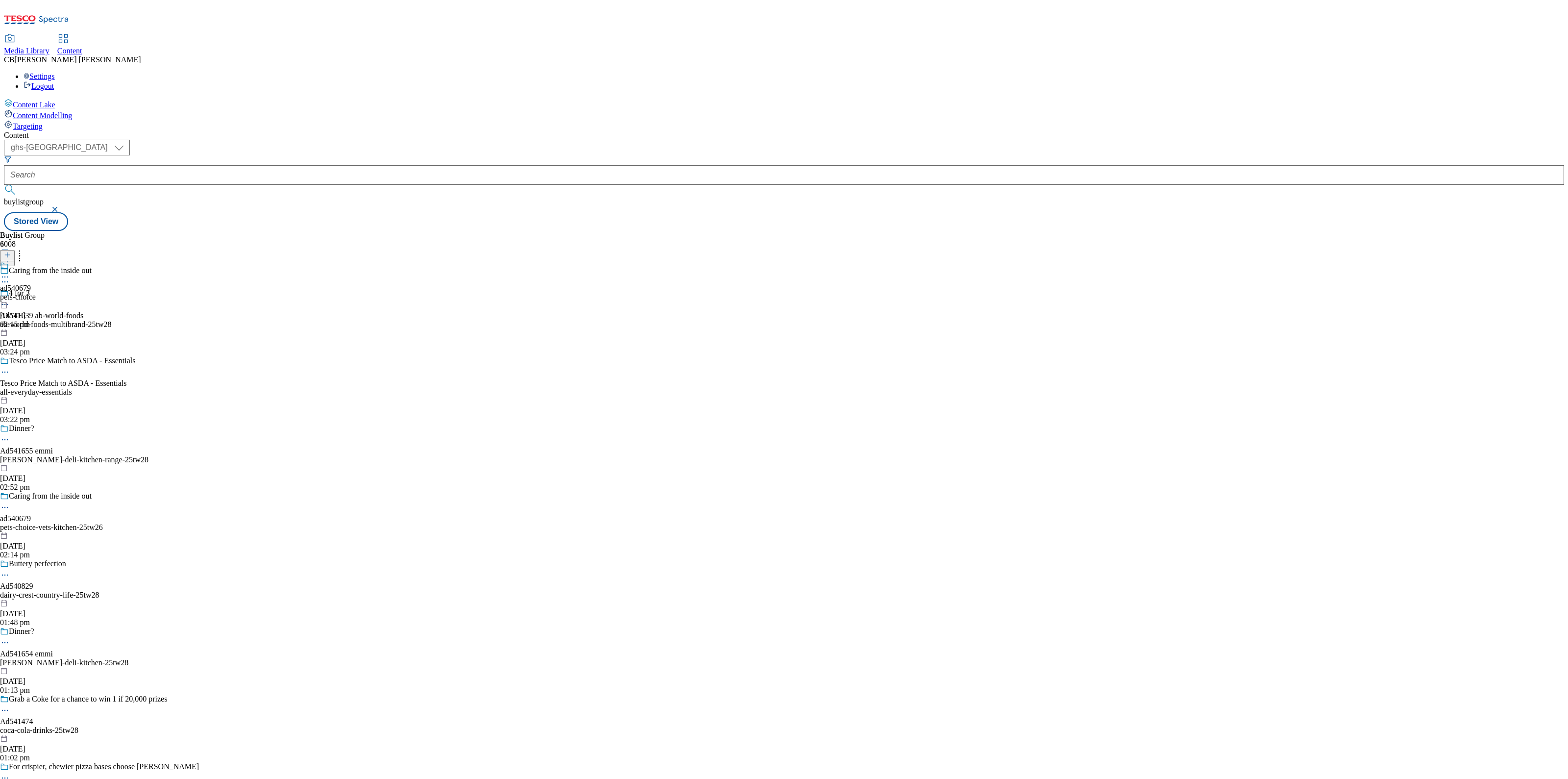
click at [10, 272] on icon at bounding box center [5, 277] width 10 height 10
click at [46, 291] on button "Edit" at bounding box center [32, 297] width 26 height 11
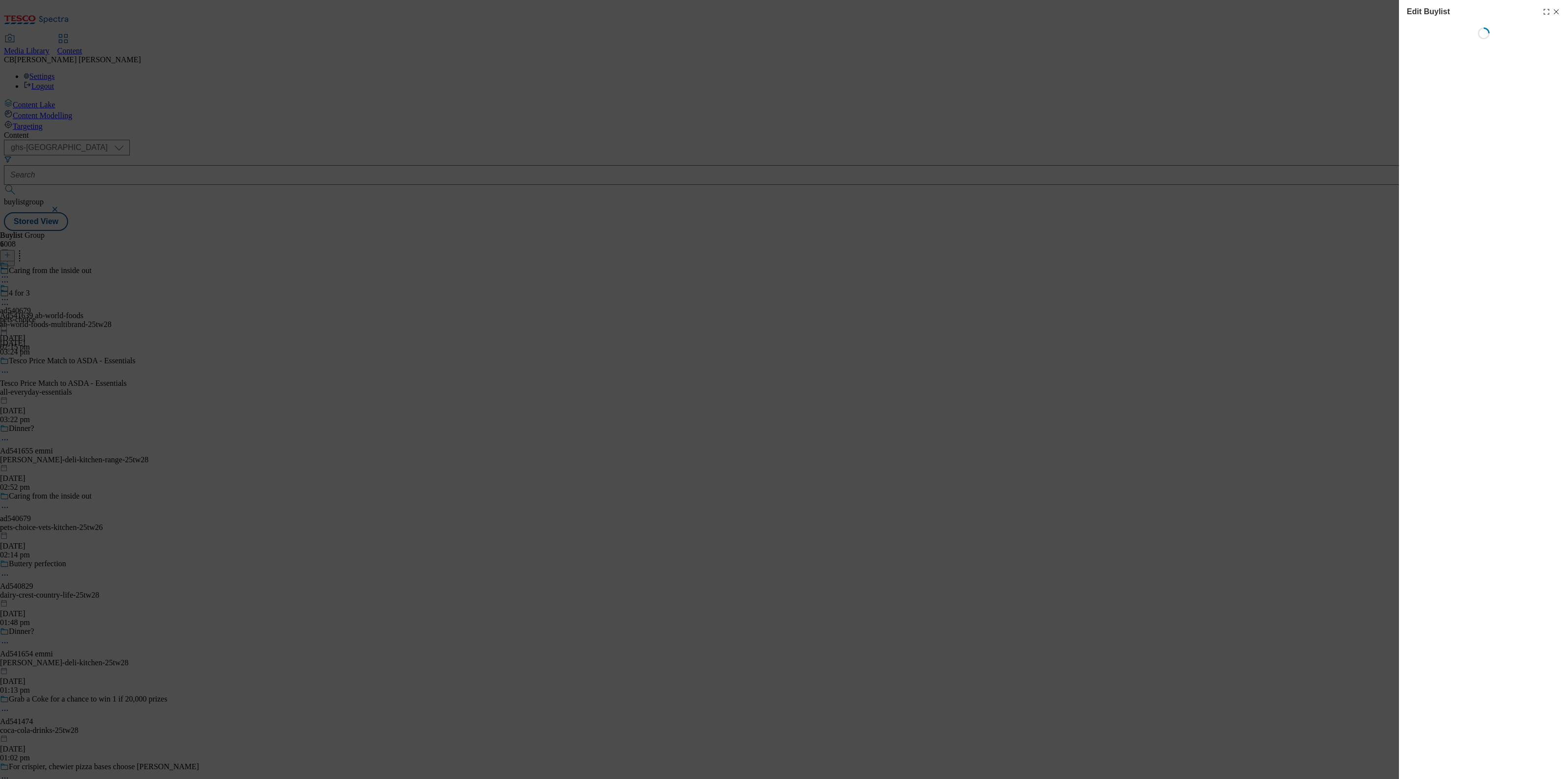
select select "tactical"
select select "supplier funded short term 1-3 weeks"
select select "dunnhumby"
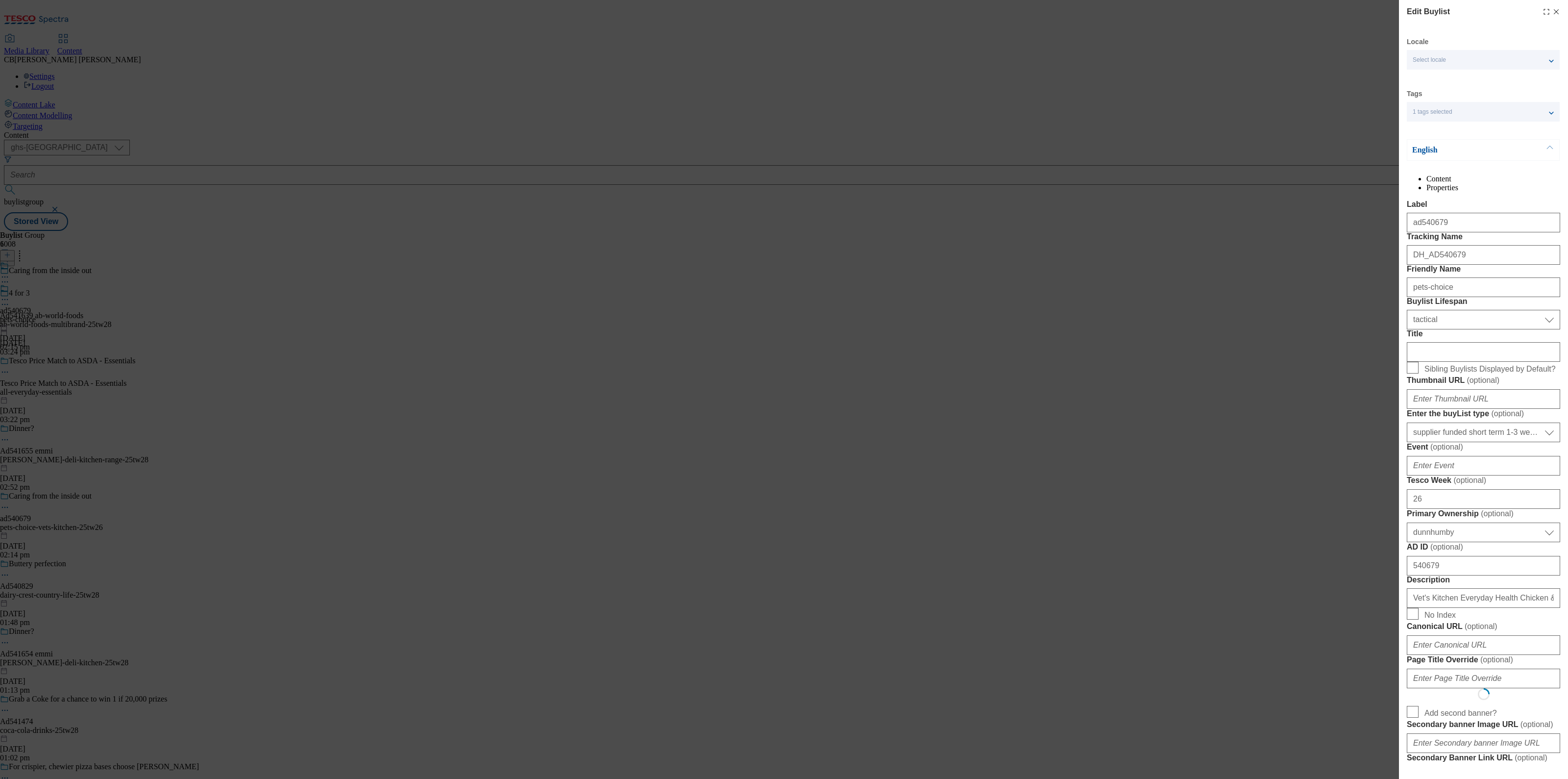
select select "Banner"
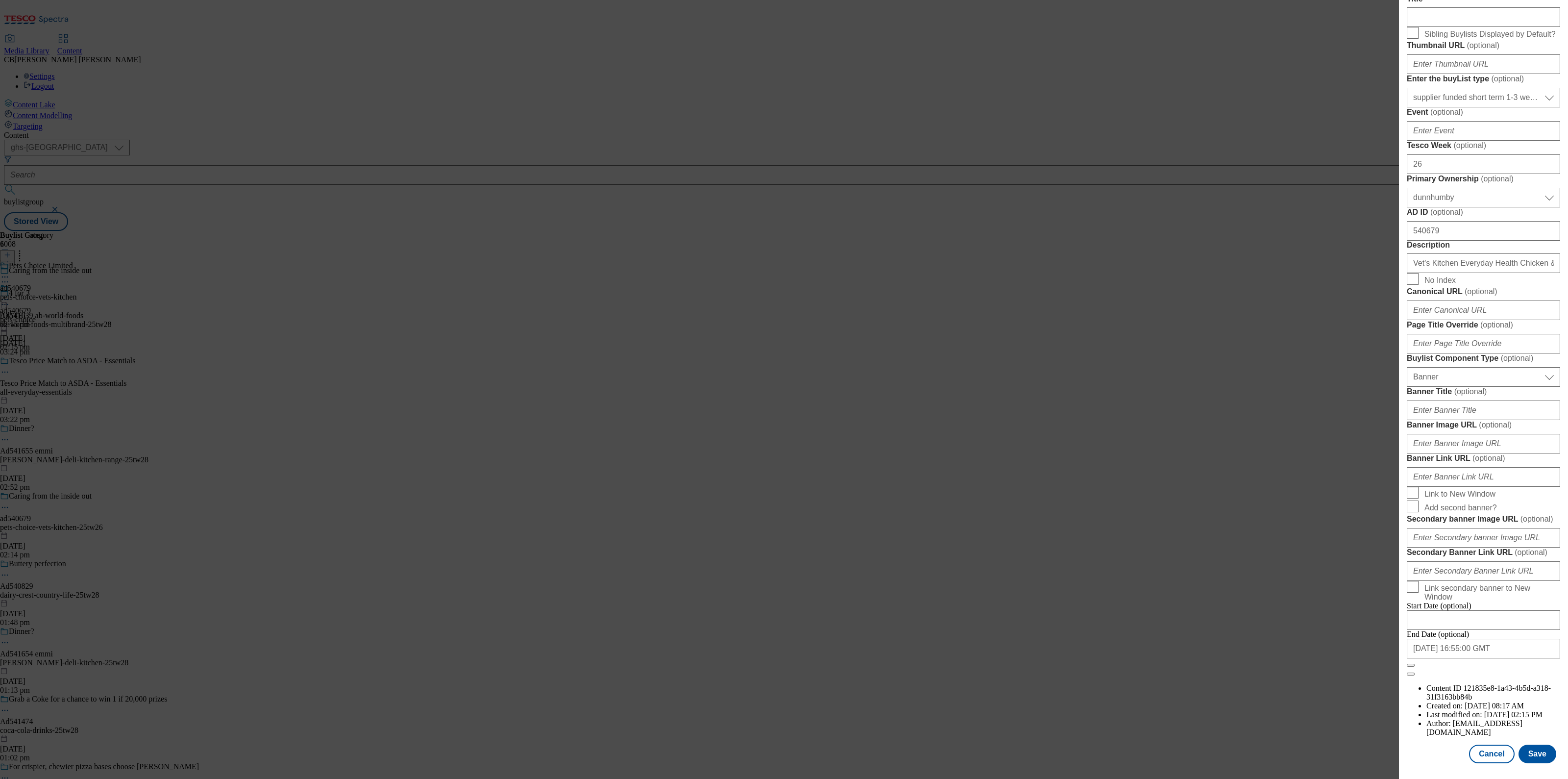
scroll to position [707, 0]
click at [1492, 434] on input "Banner Image URL ( optional )" at bounding box center [1484, 444] width 153 height 19
paste input "https://digitalcontent.api.tesco.com/v2/media/ghs-mktg/703f047a-2c08-4498-9529-…"
type input "https://digitalcontent.api.tesco.com/v2/media/ghs-mktg/703f047a-2c08-4498-9529-…"
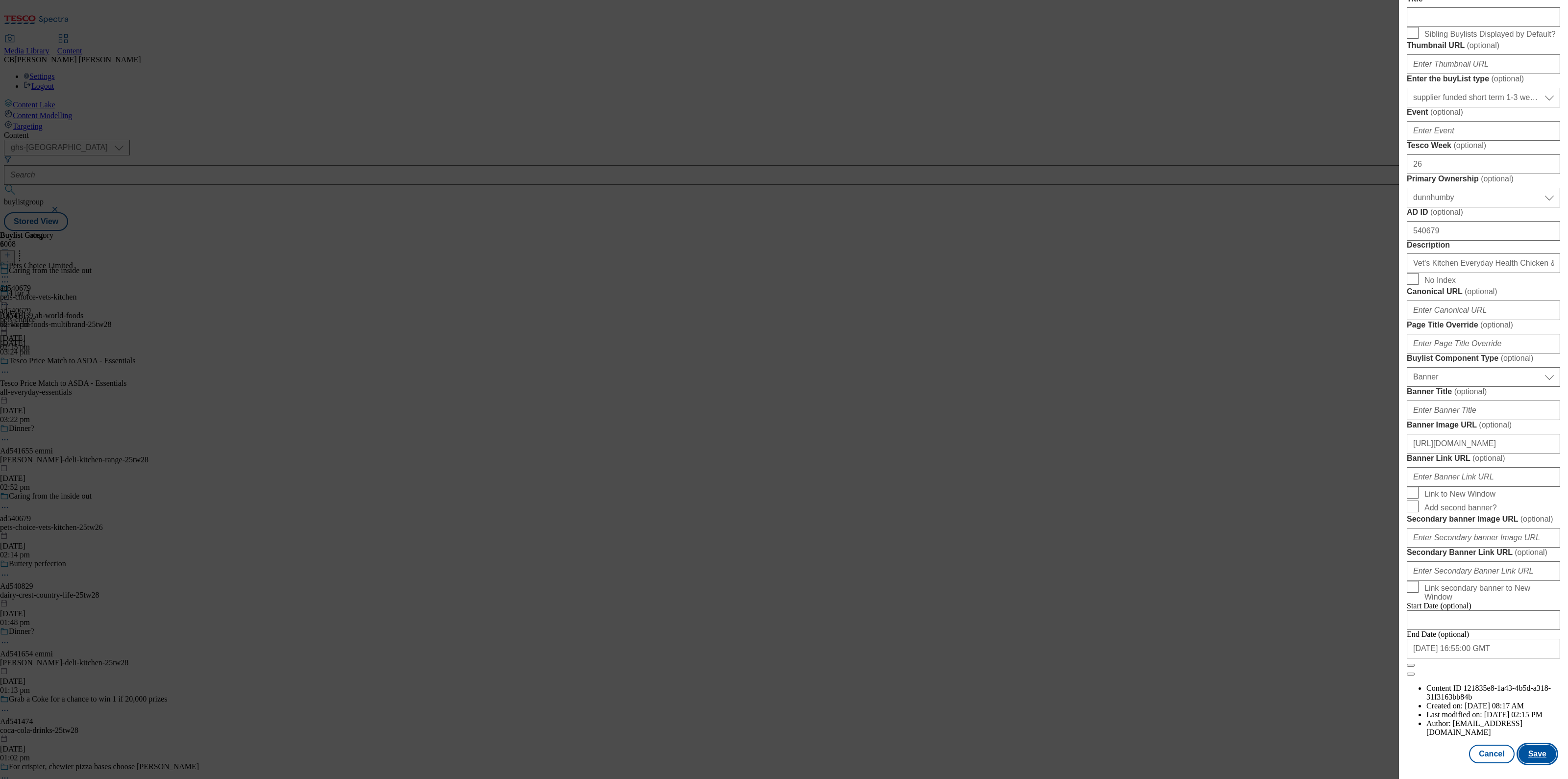
click at [1522, 744] on button "Save" at bounding box center [1537, 753] width 38 height 19
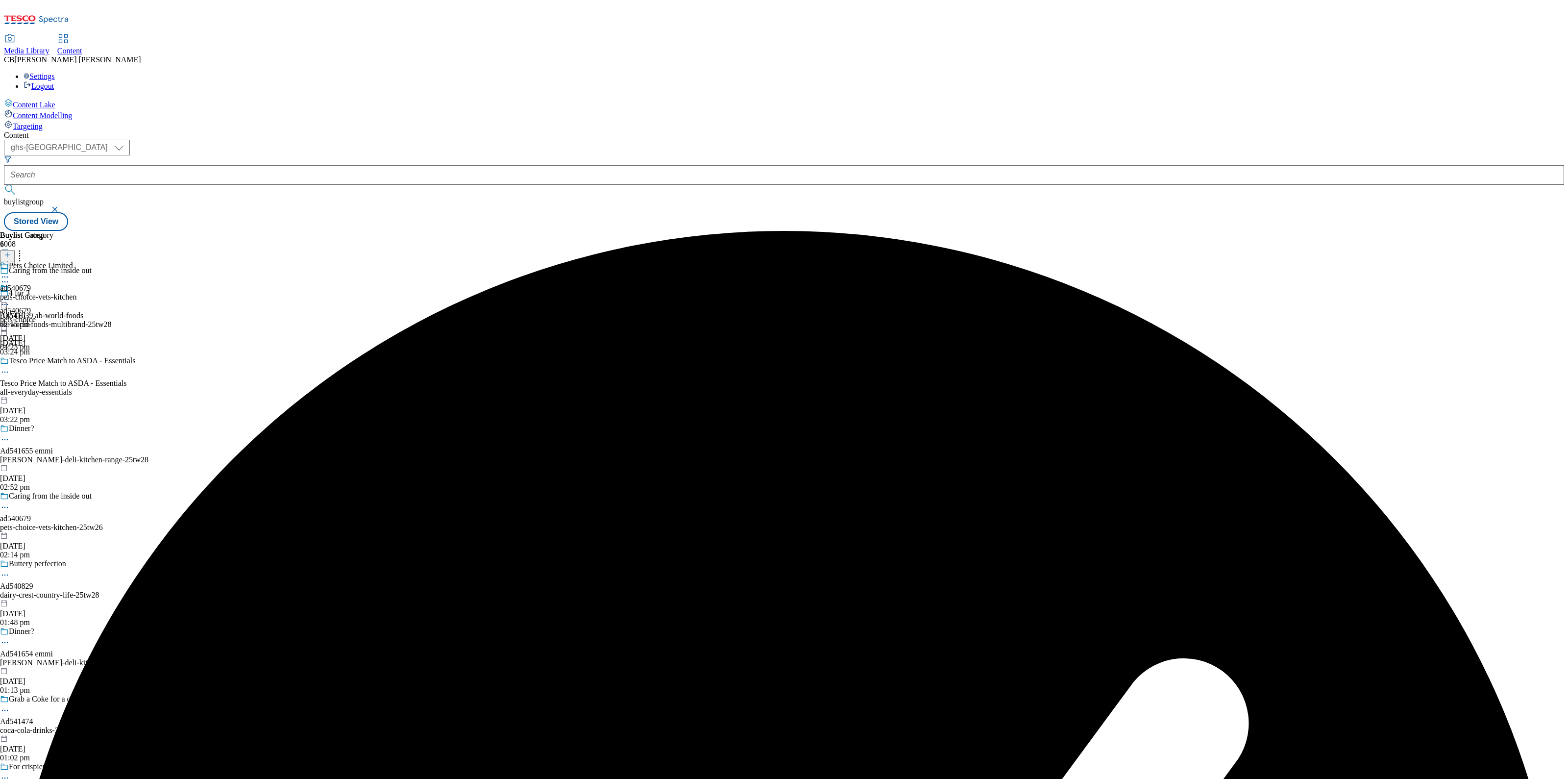
click at [10, 295] on icon at bounding box center [5, 299] width 10 height 10
click at [54, 362] on span "Preview" at bounding box center [42, 365] width 23 height 7
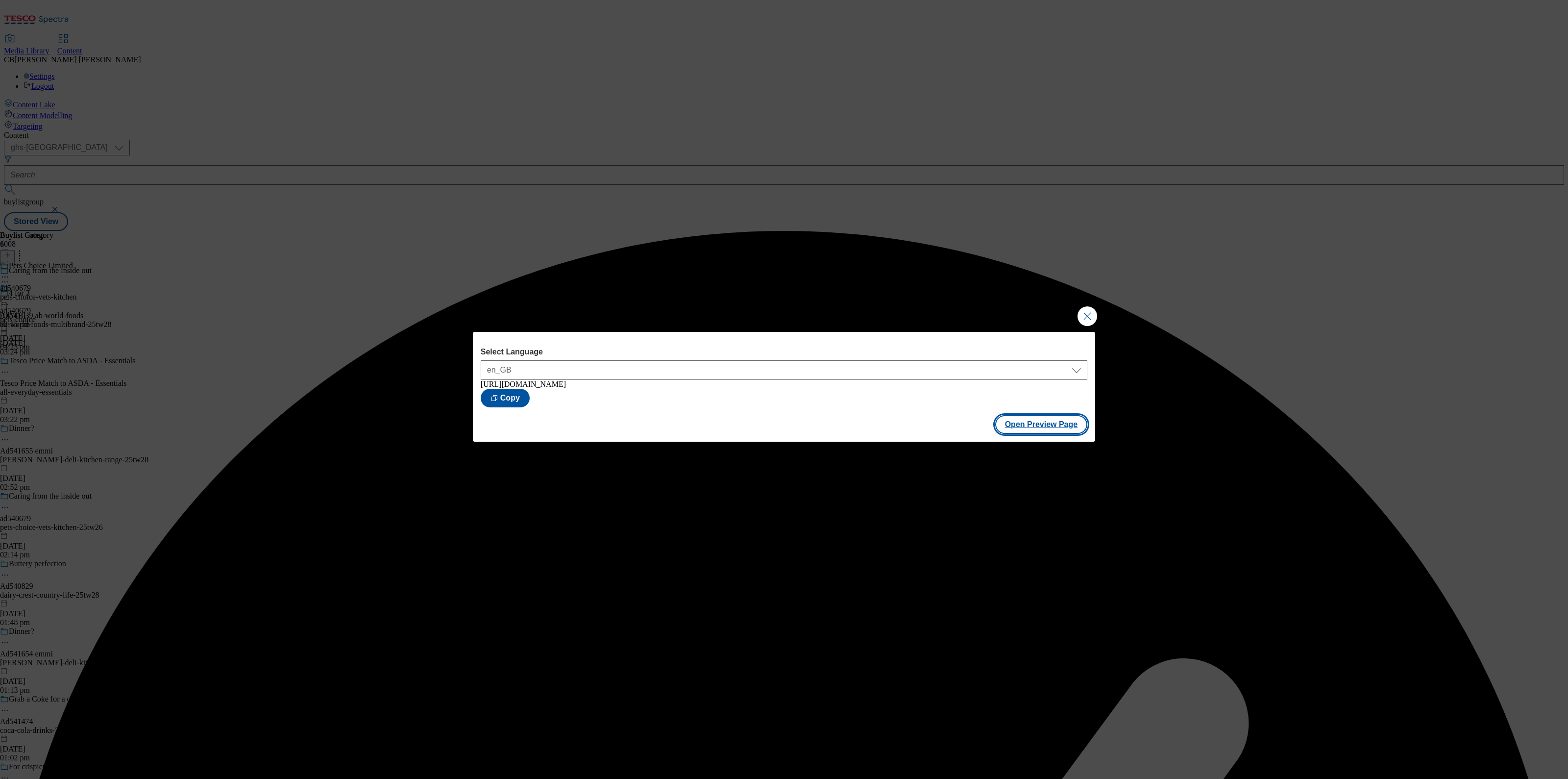
click at [1068, 429] on button "Open Preview Page" at bounding box center [1041, 424] width 93 height 19
click at [1091, 308] on button "Close Modal" at bounding box center [1087, 316] width 19 height 19
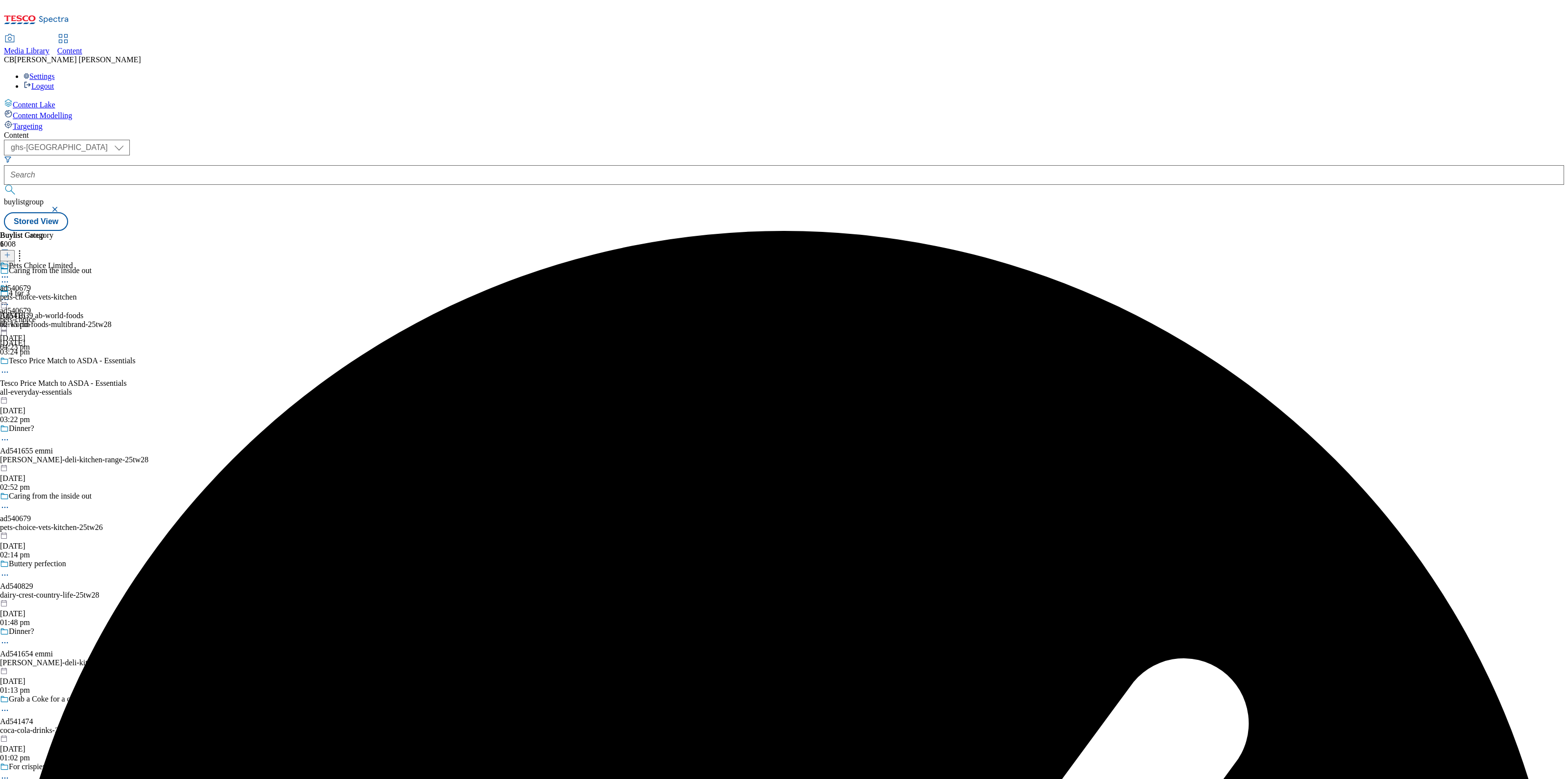
click at [10, 295] on icon at bounding box center [5, 299] width 10 height 10
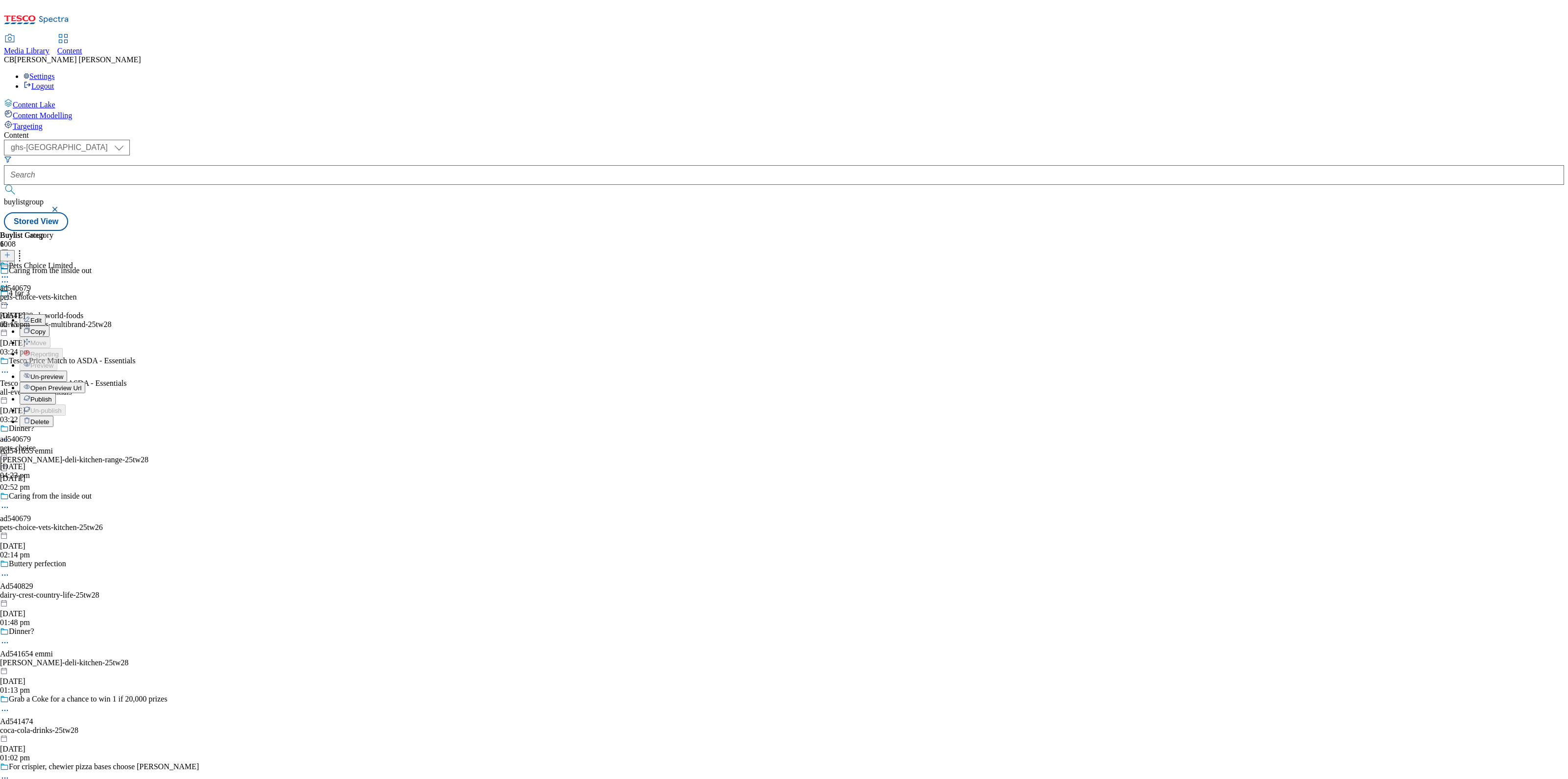
click at [52, 395] on span "Publish" at bounding box center [41, 399] width 21 height 7
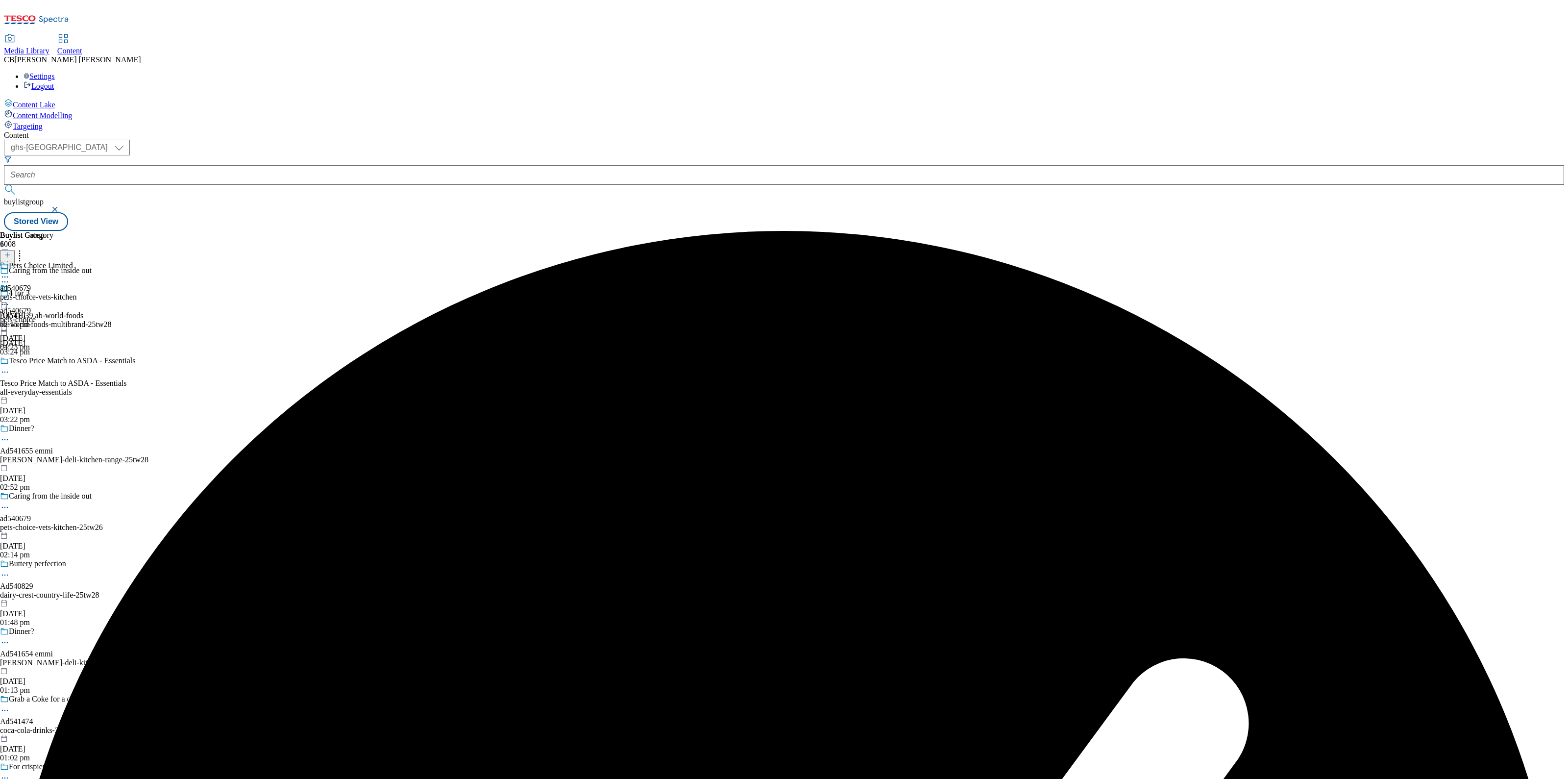
click at [10, 295] on icon at bounding box center [5, 299] width 10 height 10
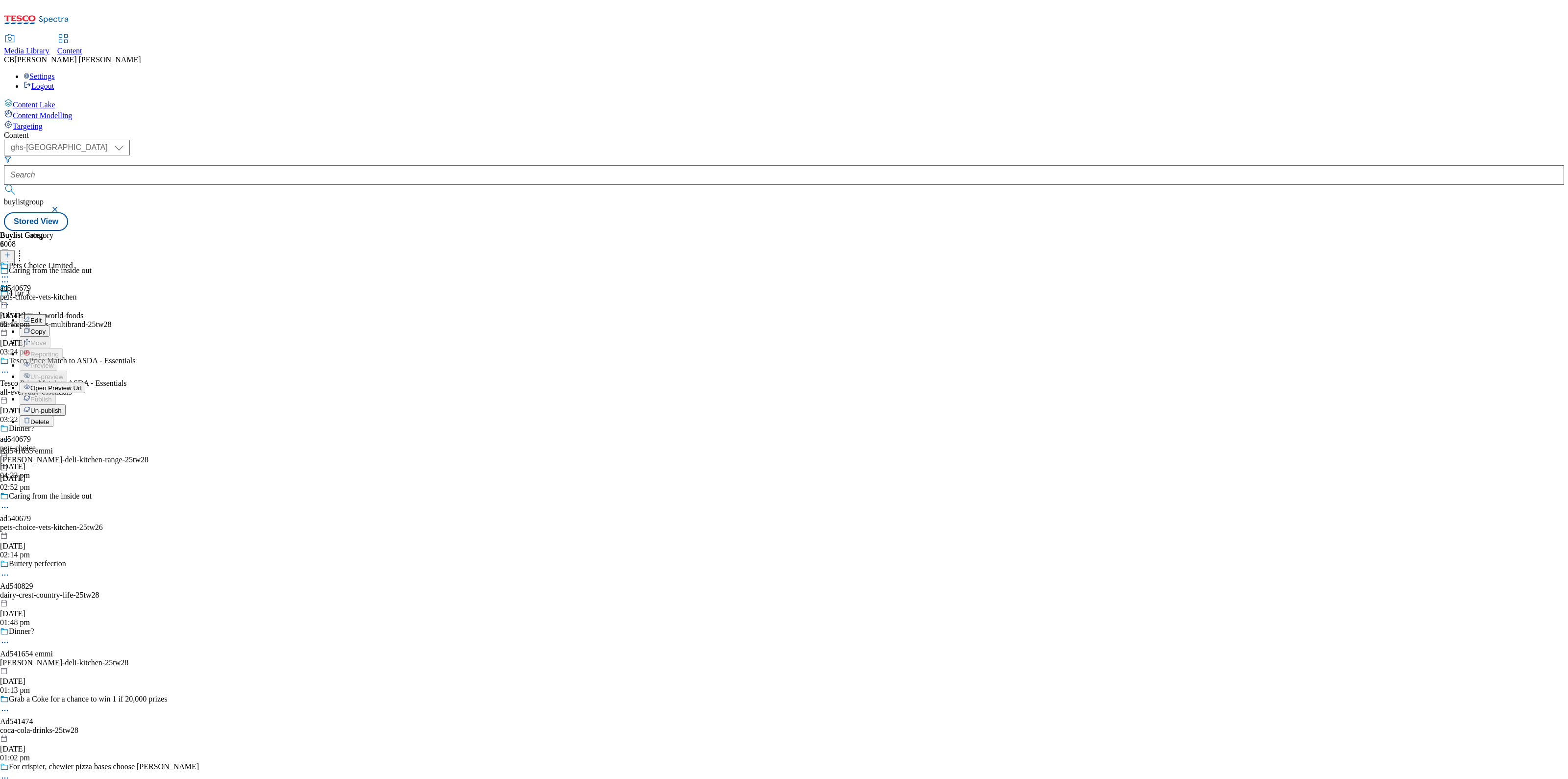
click at [1059, 231] on div "Buylist Group 6008 Caring from the inside out 4 for 3 Ad541639 ab-world-foods a…" at bounding box center [784, 231] width 1560 height 0
